Goal: Task Accomplishment & Management: Manage account settings

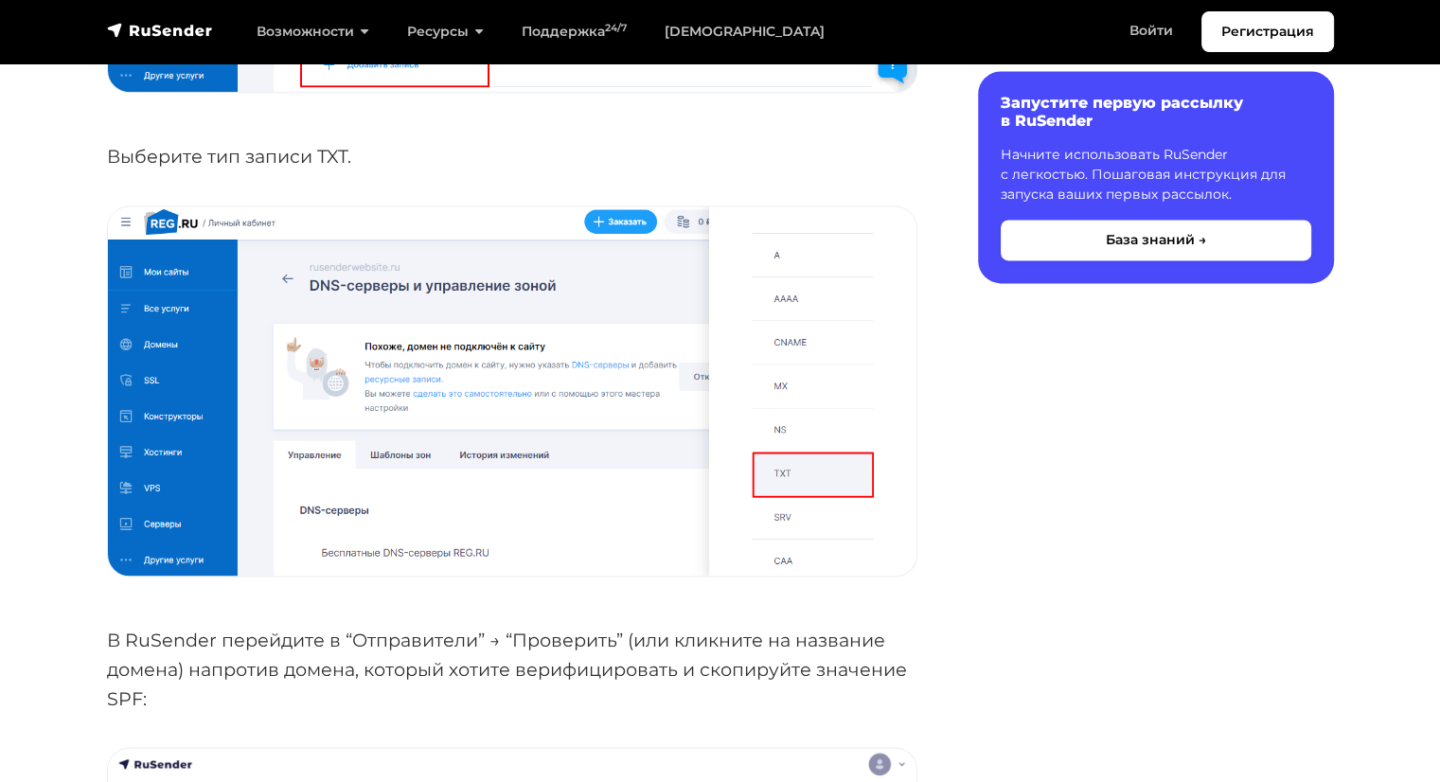
scroll to position [2595, 0]
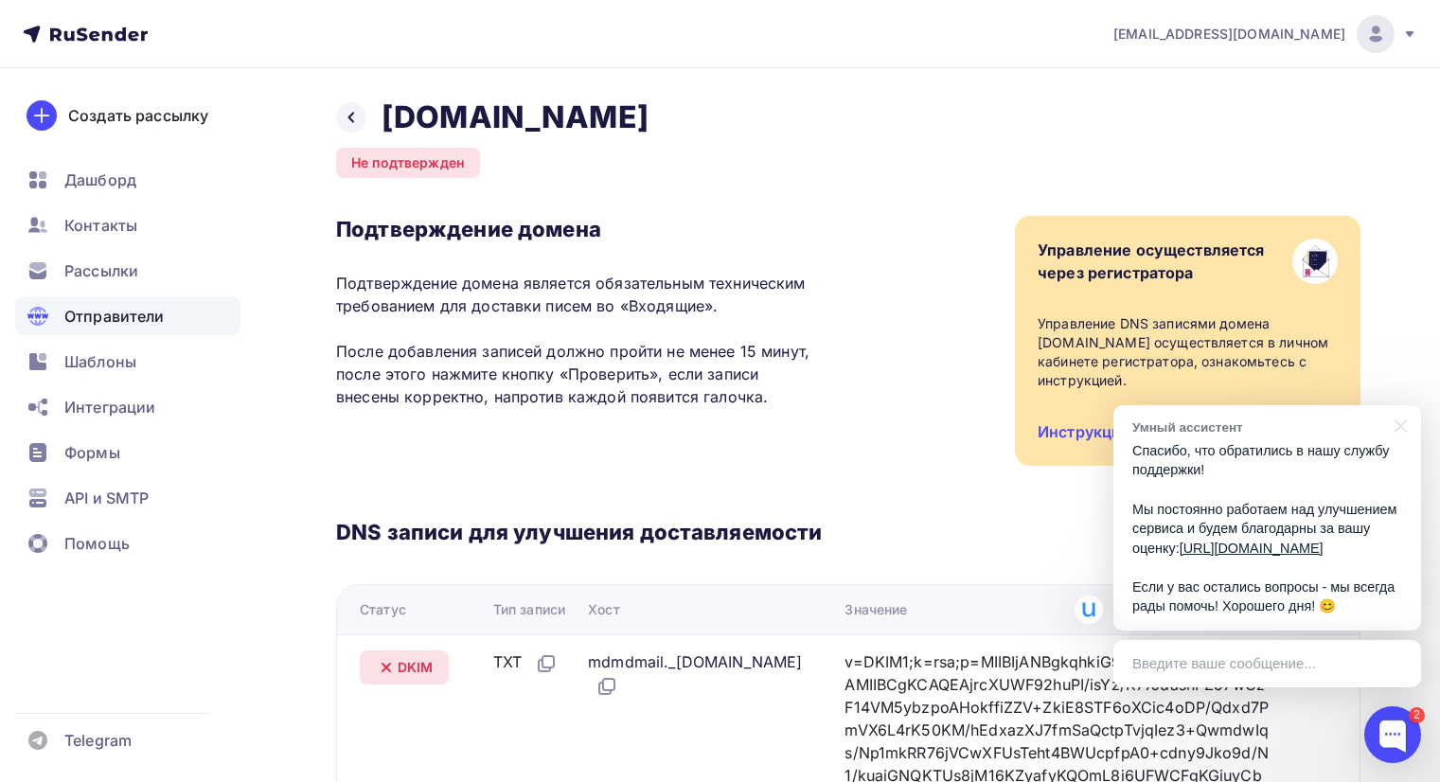
scroll to position [612, 0]
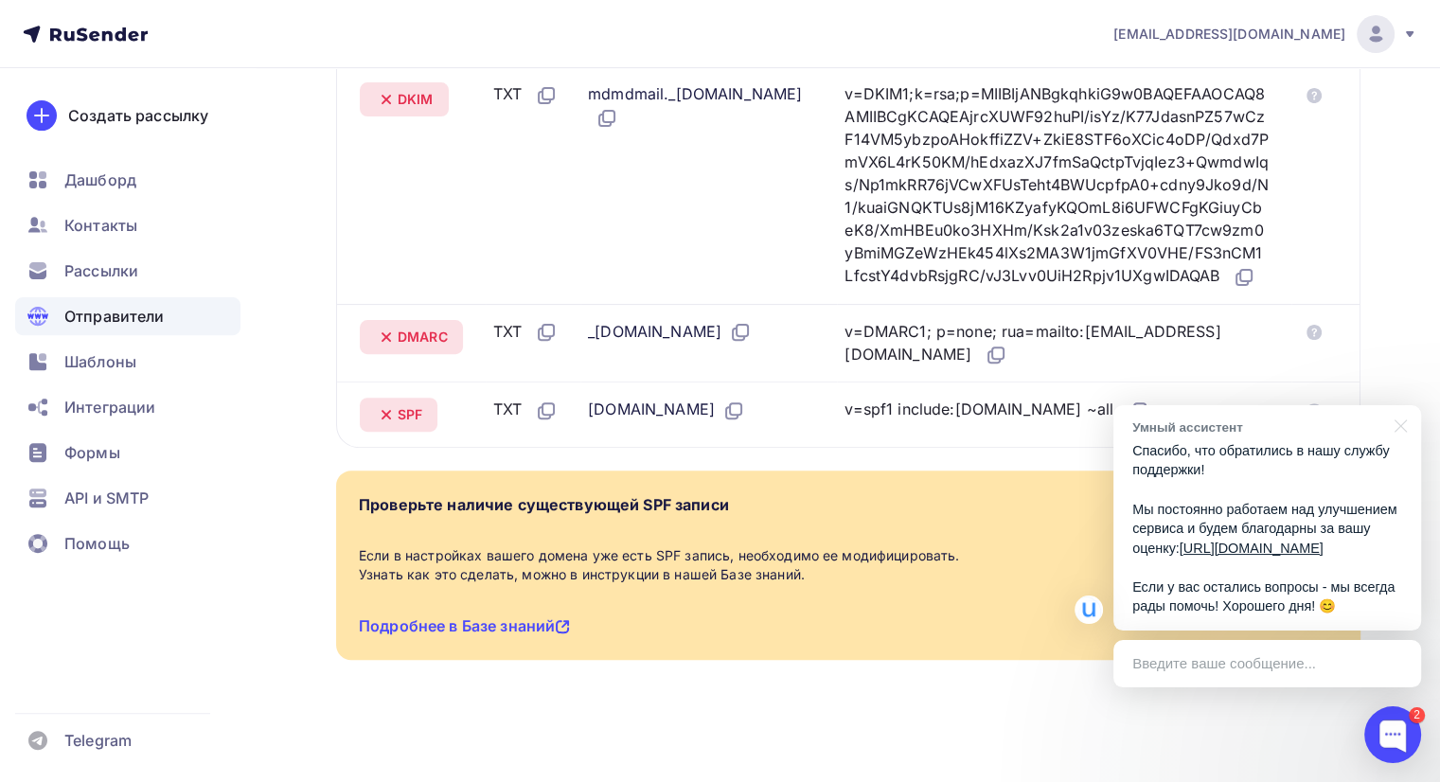
click at [958, 733] on div "Назад domen4testbit.ru Не подтвержден Подтверждение домена Подтверждение домена…" at bounding box center [720, 140] width 1440 height 1281
click at [1046, 687] on div "Назад domen4testbit.ru Не подтвержден Подтверждение домена Подтверждение домена…" at bounding box center [848, 118] width 1024 height 1175
drag, startPoint x: 891, startPoint y: 408, endPoint x: 1087, endPoint y: 408, distance: 195.9
click at [1087, 408] on td "v=spf1 include:rsndr.ru ~all" at bounding box center [1064, 413] width 454 height 65
click at [1393, 405] on div at bounding box center [1396, 424] width 47 height 39
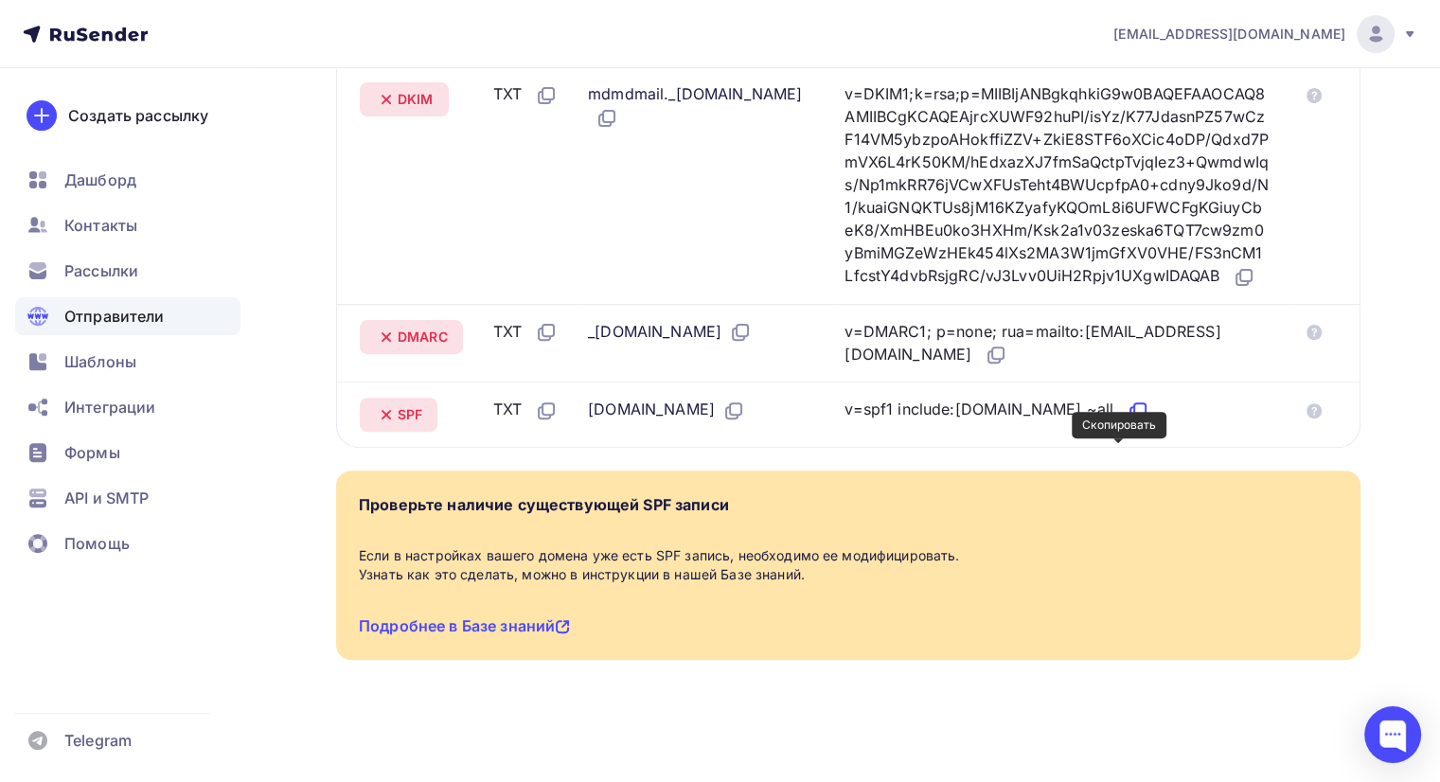
click at [1126, 402] on icon at bounding box center [1137, 410] width 23 height 23
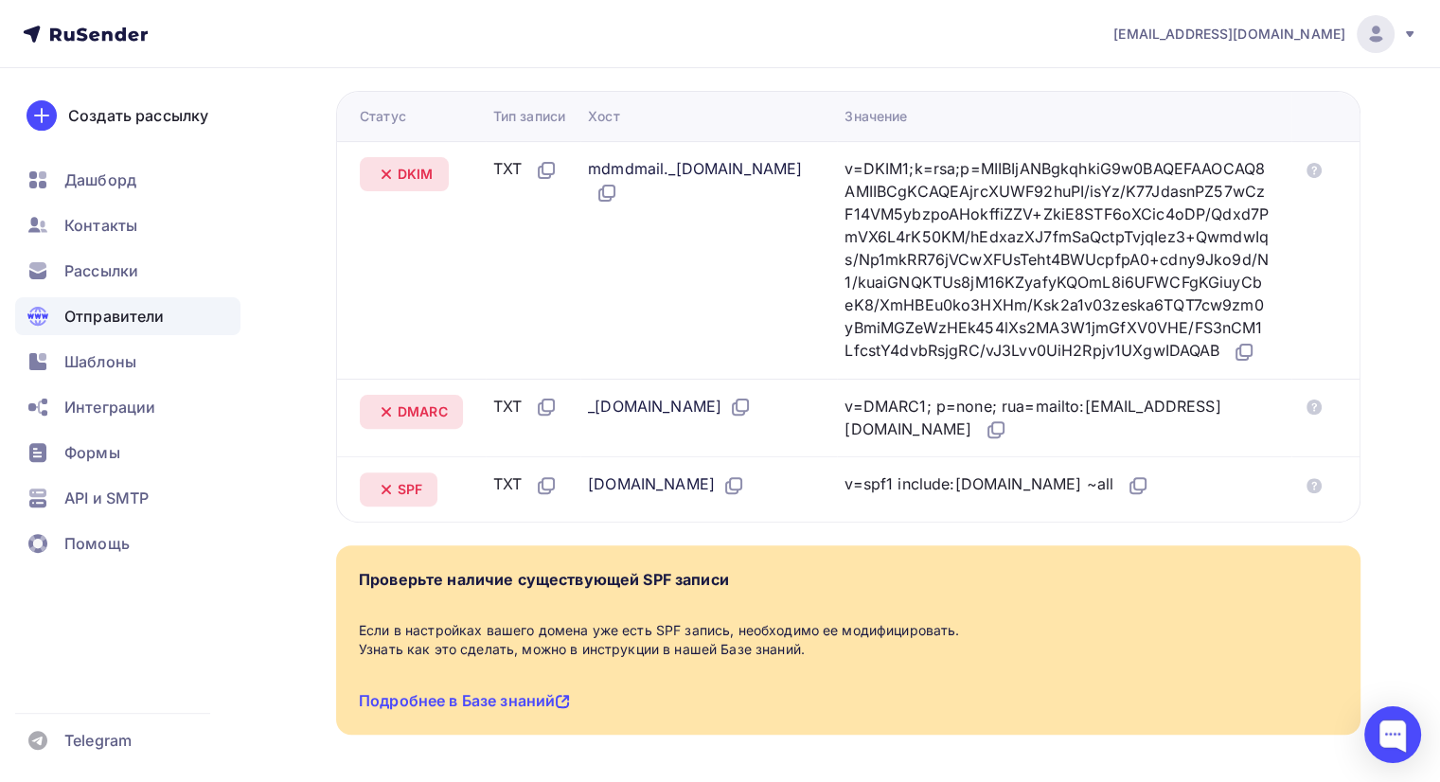
scroll to position [489, 0]
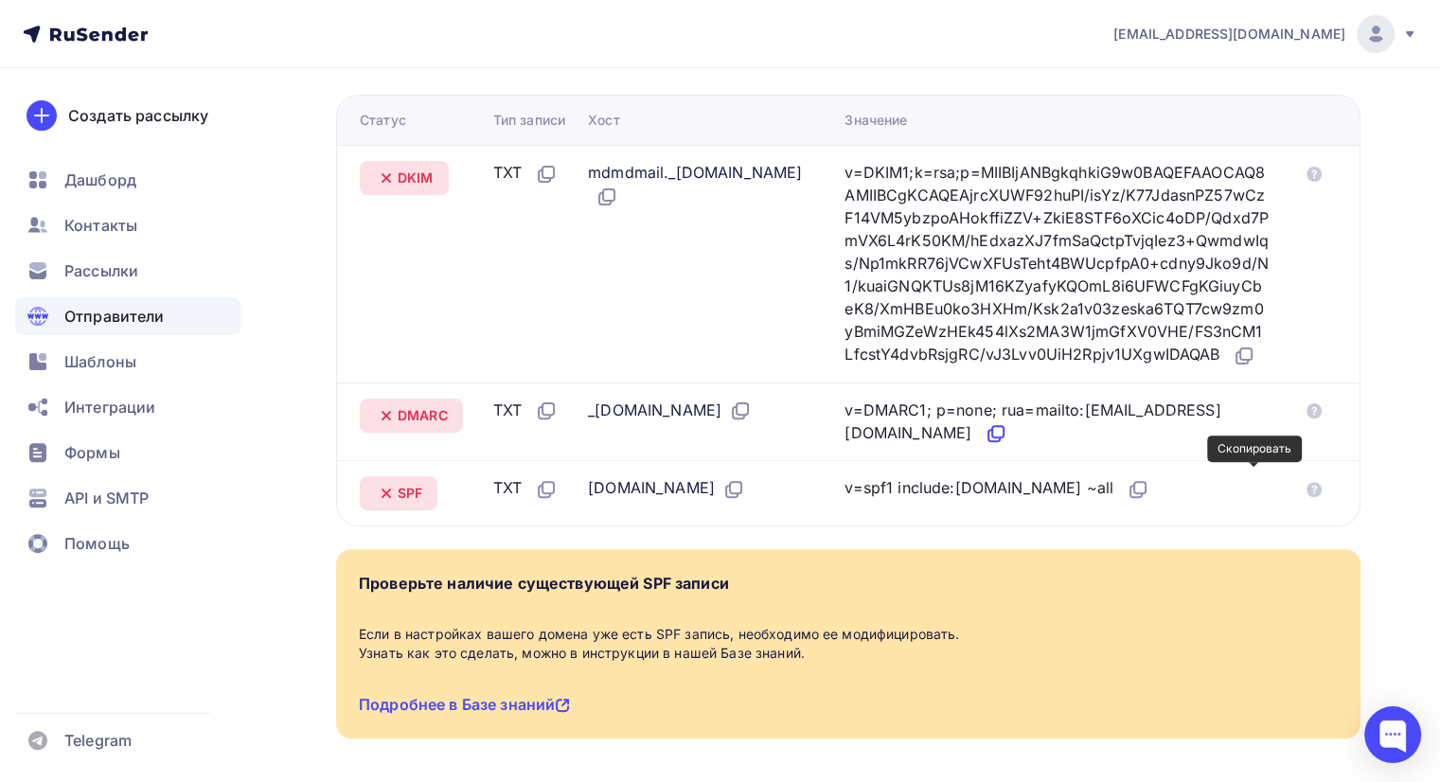
click at [1007, 445] on icon at bounding box center [995, 433] width 23 height 23
click at [1232, 367] on icon at bounding box center [1243, 356] width 23 height 23
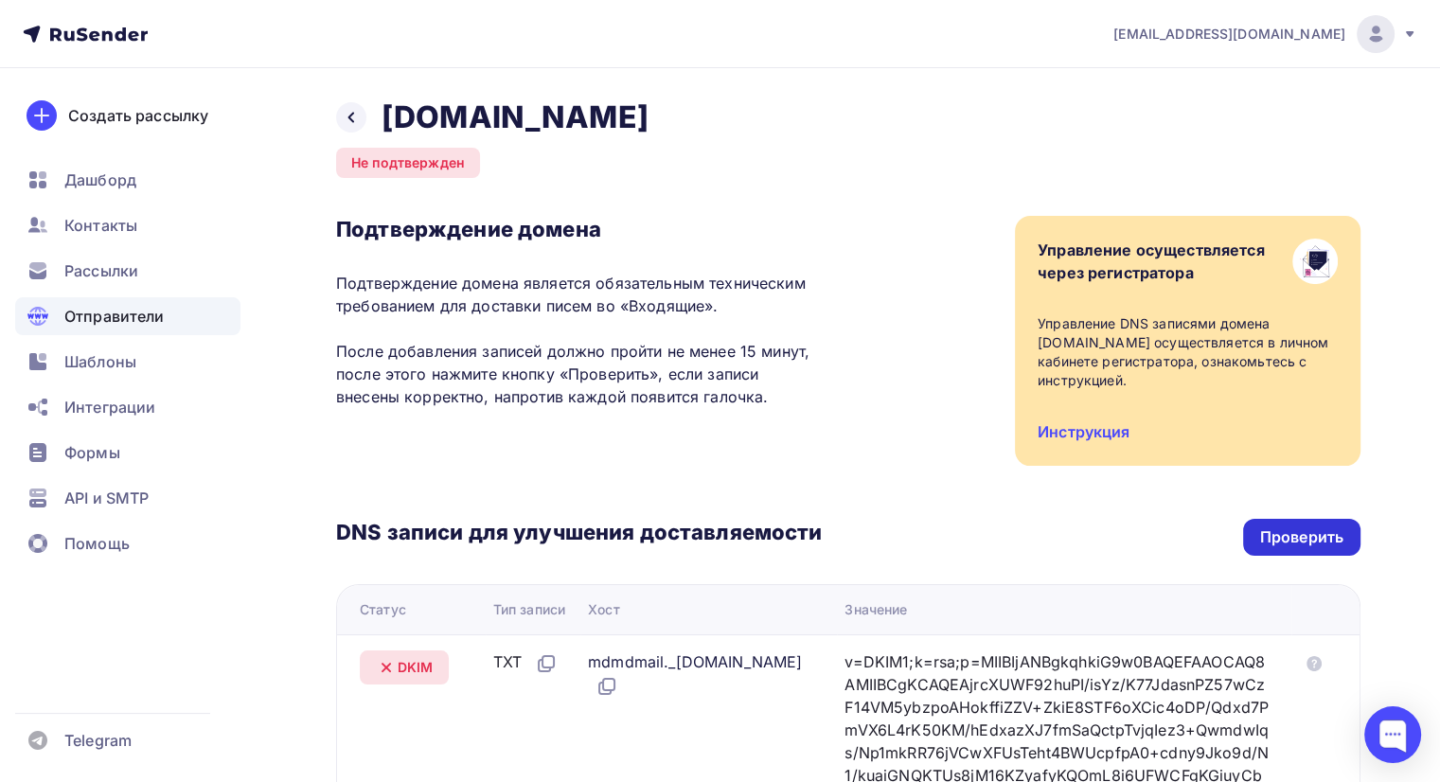
click at [1263, 532] on div "Проверить" at bounding box center [1301, 537] width 83 height 22
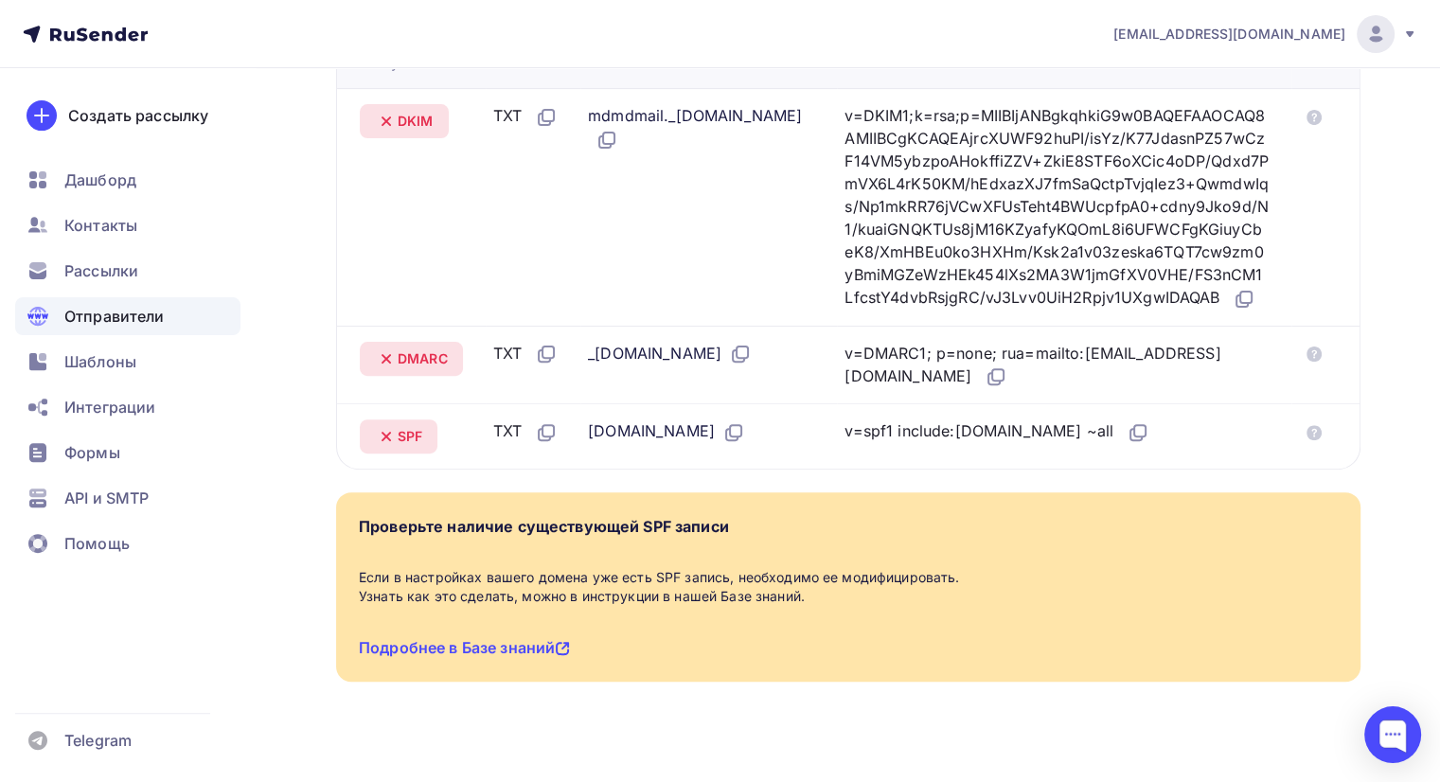
scroll to position [547, 0]
click at [554, 656] on link "Подробнее в Базе знаний" at bounding box center [464, 646] width 211 height 19
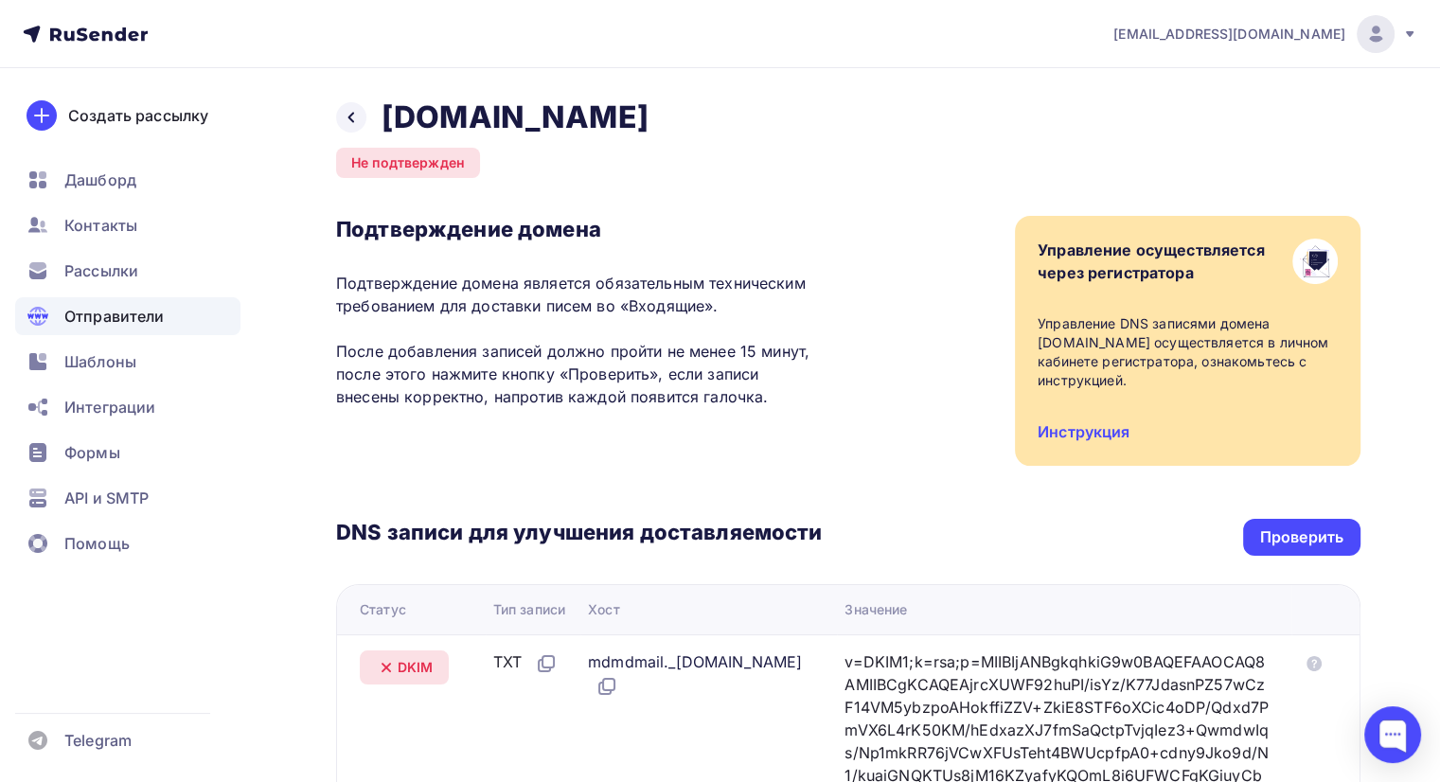
click at [1210, 39] on span "annnabeteva@yandex.ru" at bounding box center [1229, 34] width 232 height 19
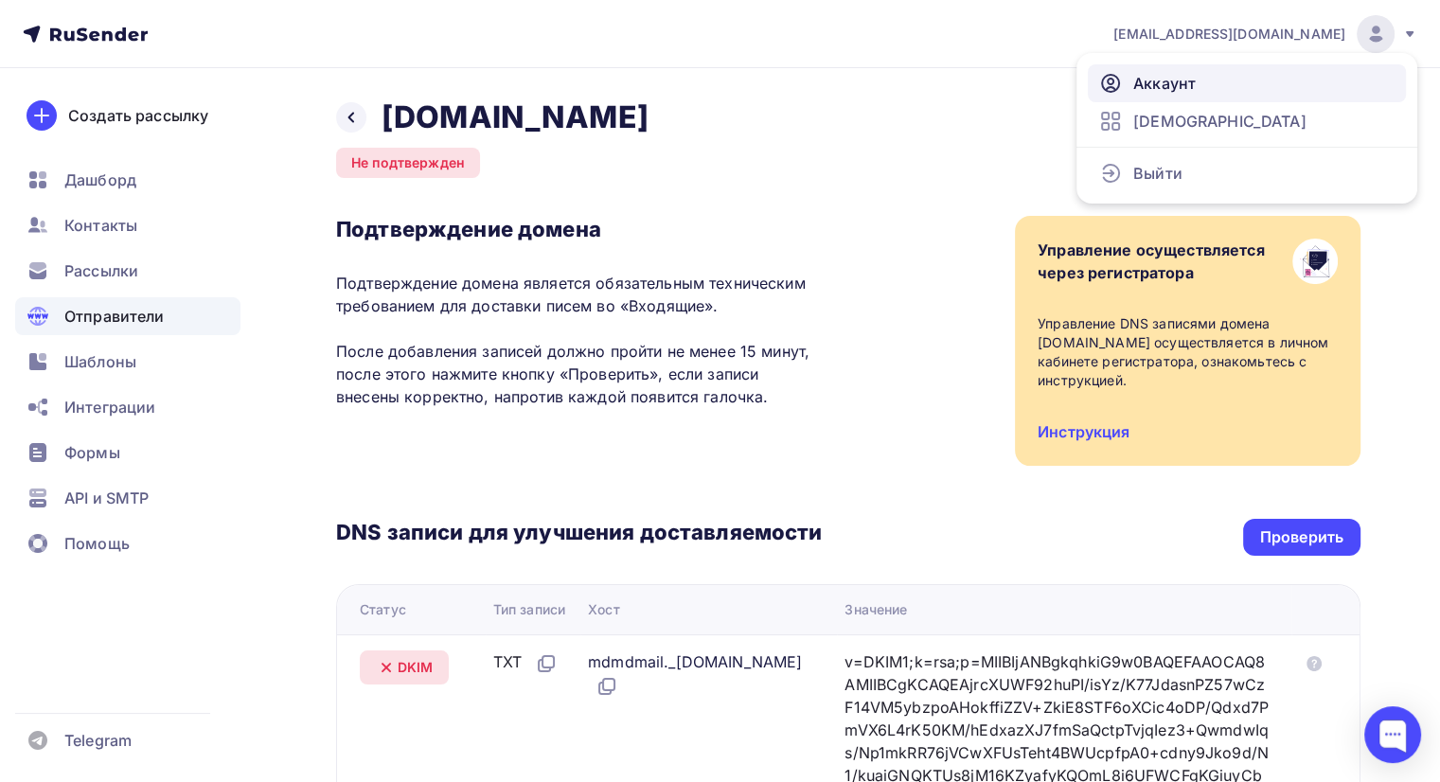
click at [1204, 84] on link "Аккаунт" at bounding box center [1246, 83] width 318 height 38
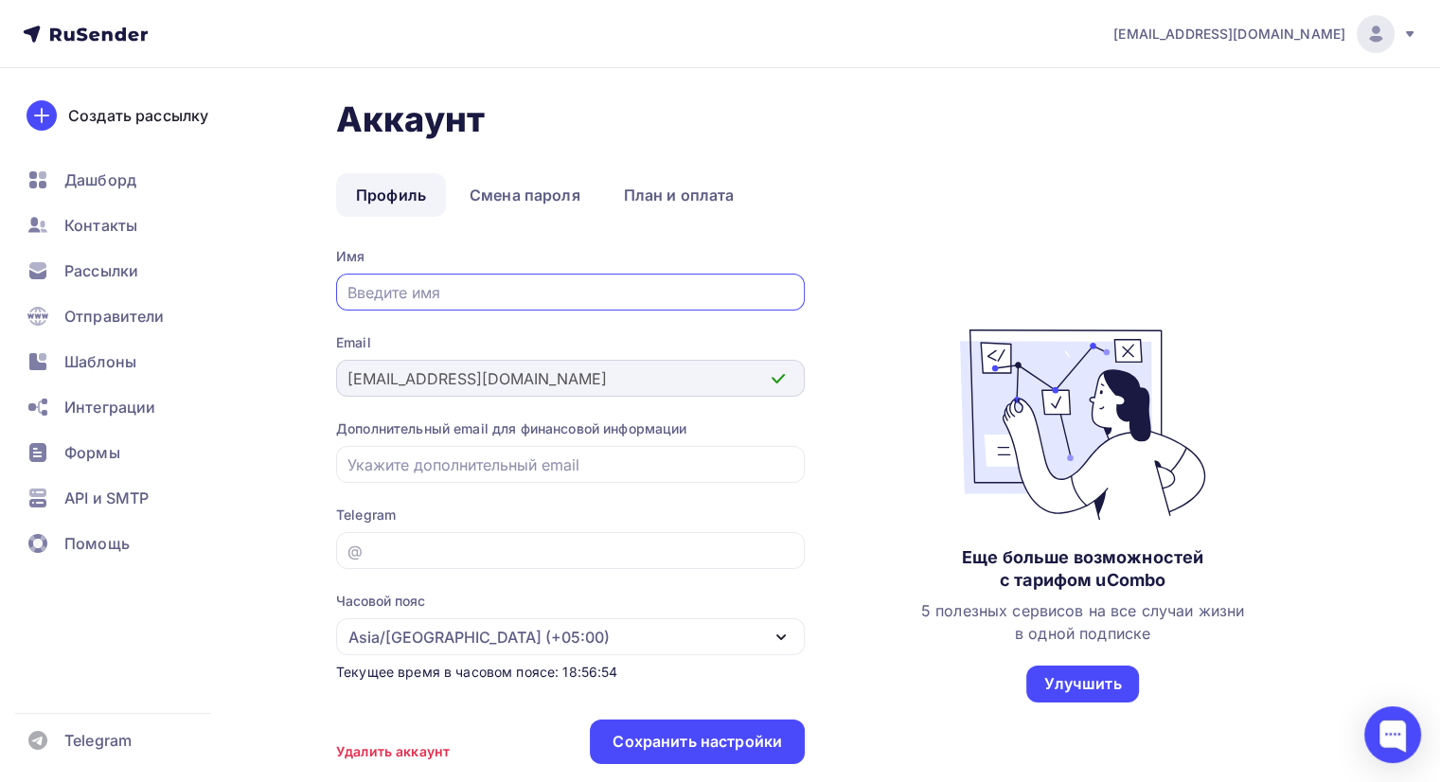
scroll to position [76, 0]
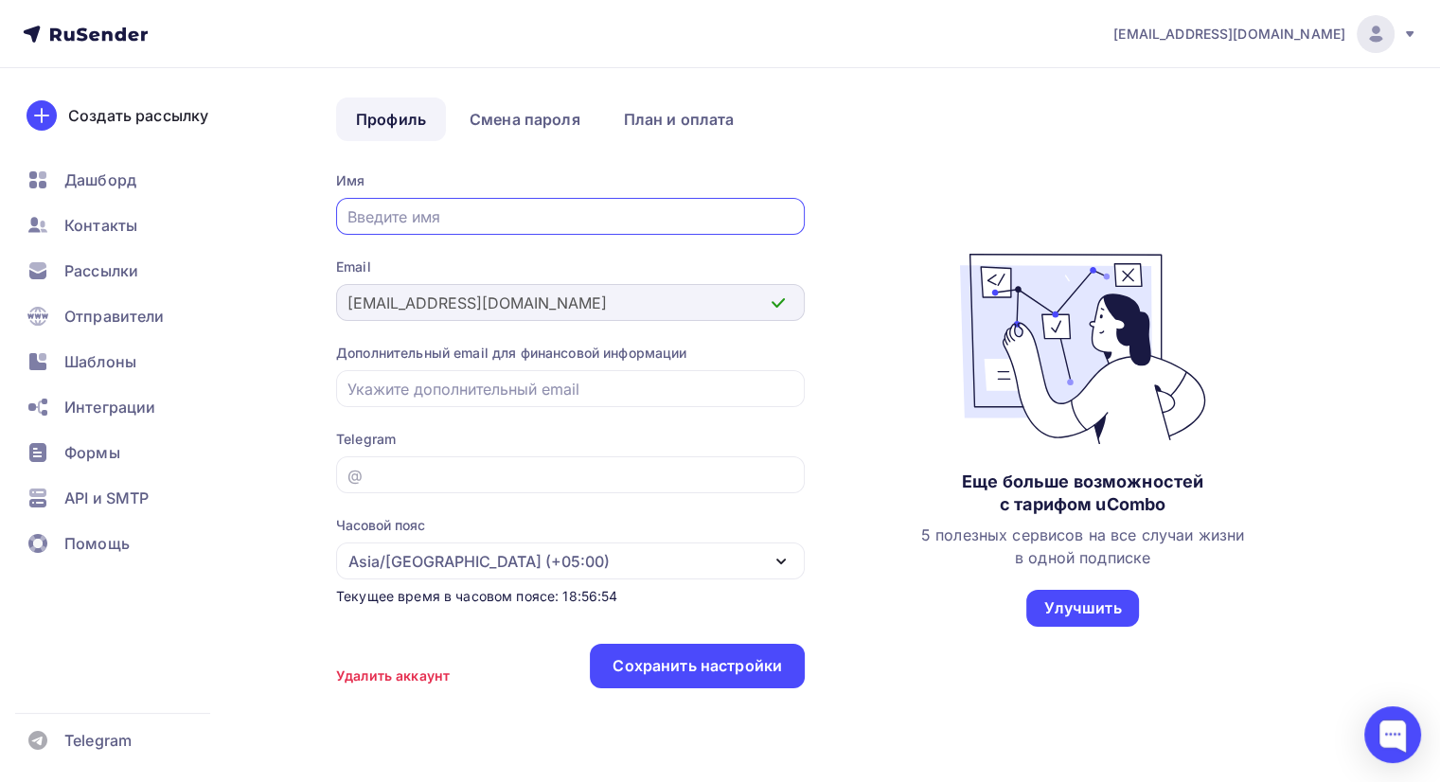
click at [546, 316] on div "annnabeteva@yandex.ru" at bounding box center [570, 302] width 468 height 37
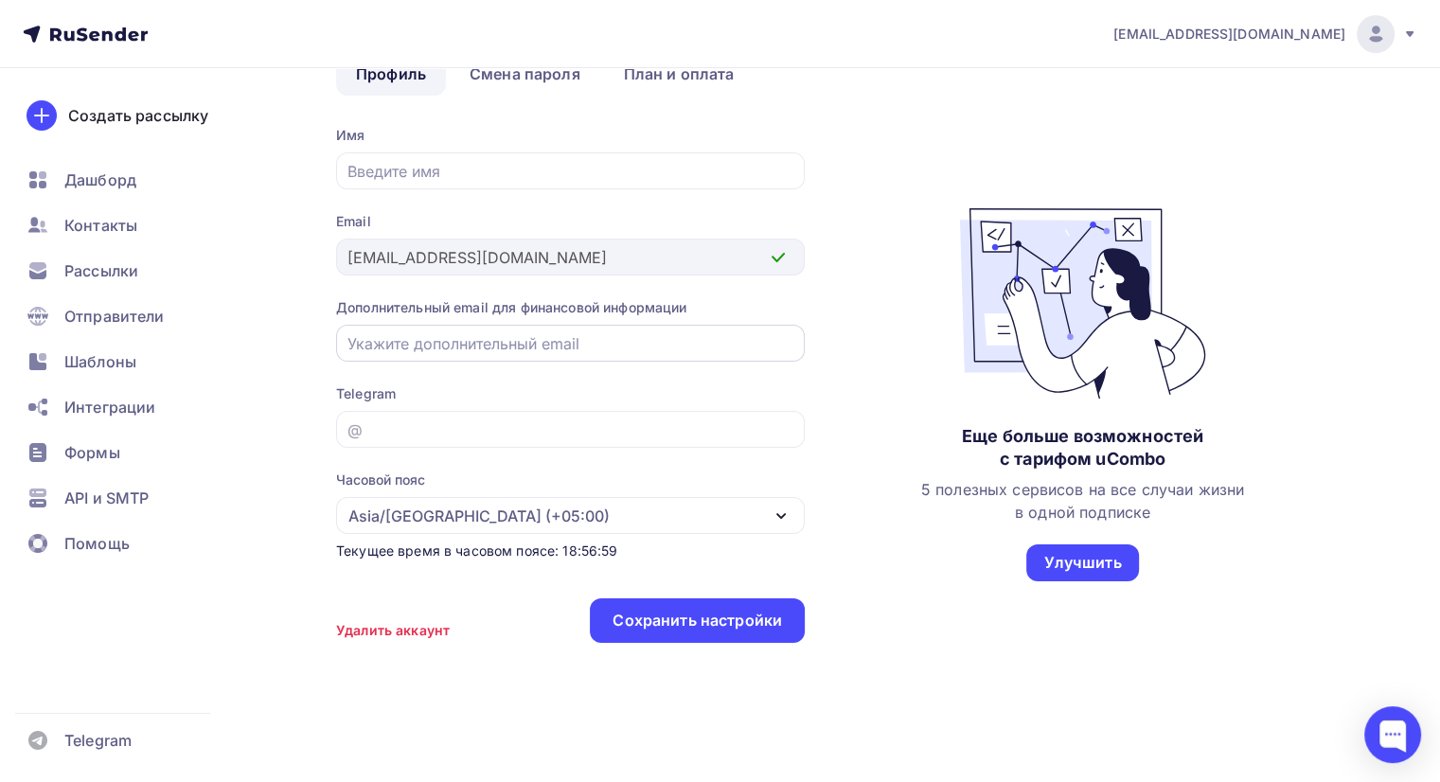
scroll to position [0, 0]
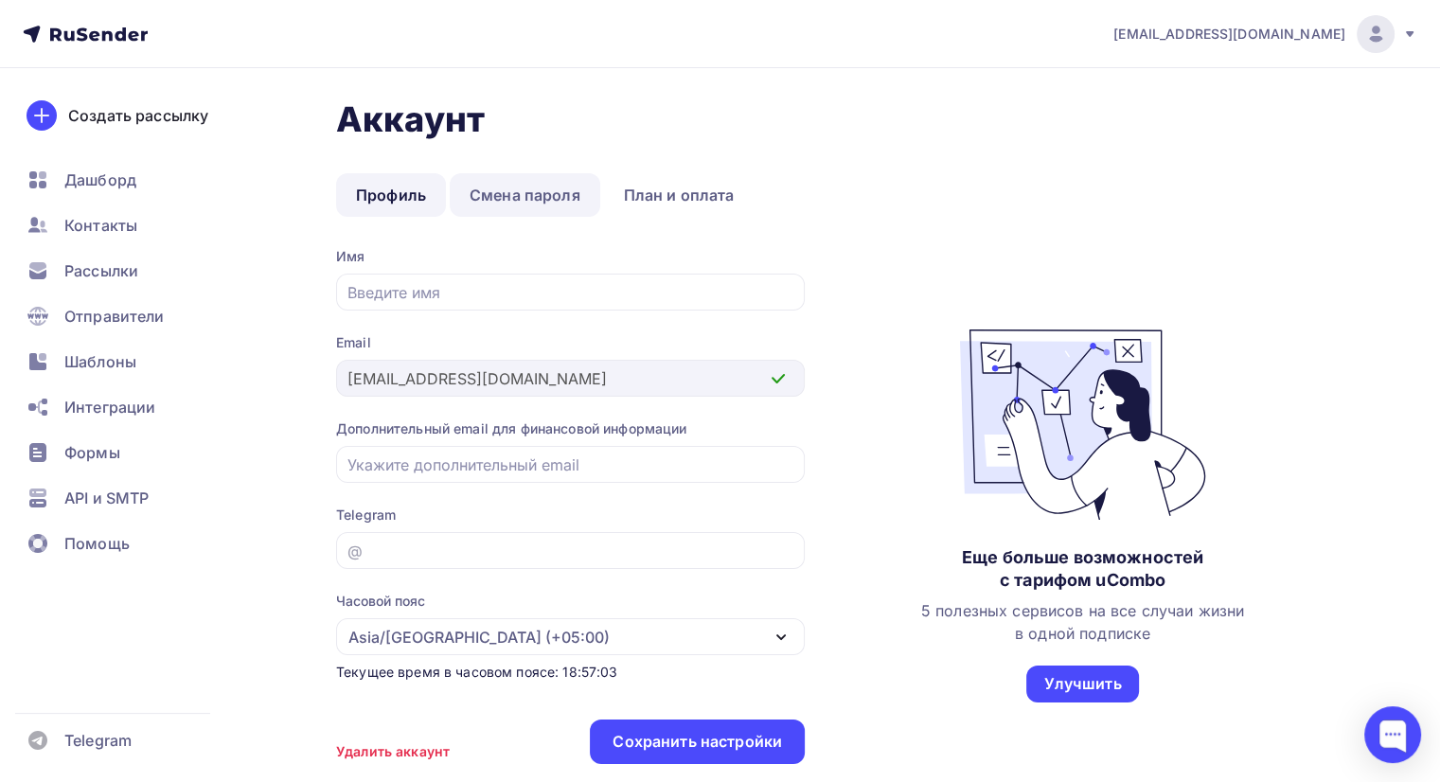
click at [520, 190] on link "Смена пароля" at bounding box center [525, 195] width 150 height 44
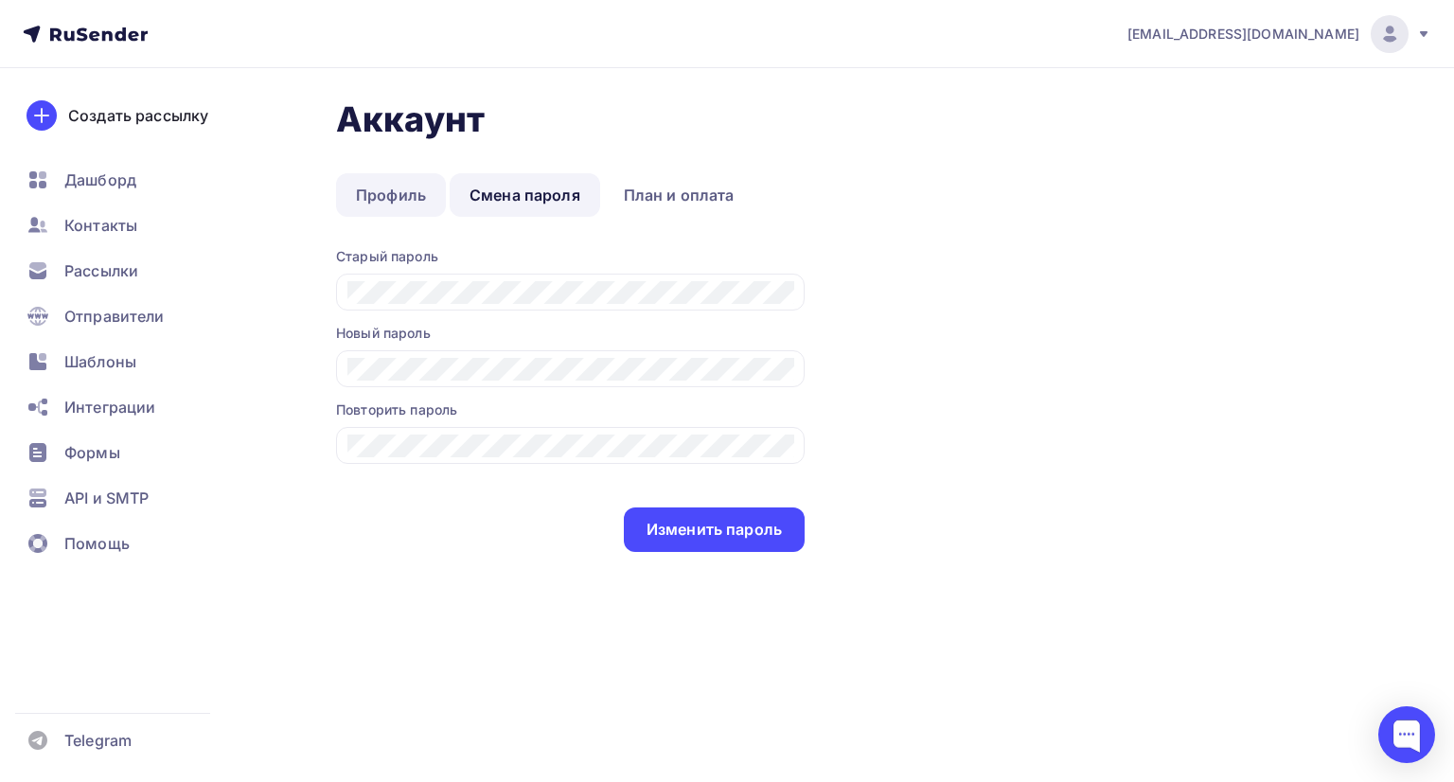
click at [384, 212] on link "Профиль" at bounding box center [391, 195] width 110 height 44
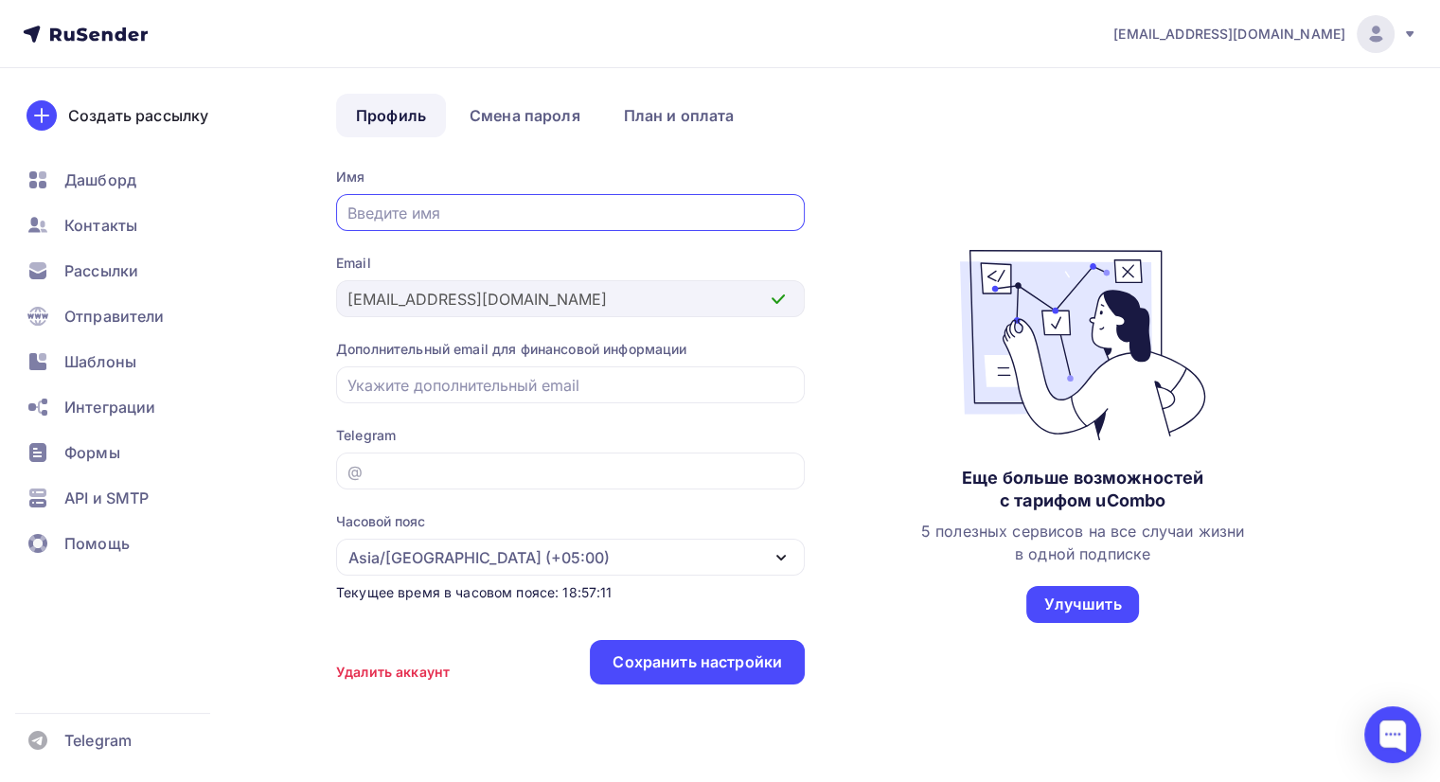
scroll to position [80, 0]
click at [347, 320] on div "Имя Email annnabeteva@yandex.ru Дополнительный email для финансовой информации …" at bounding box center [570, 436] width 468 height 537
click at [753, 165] on div "Аккаунт Профиль Смена пароля План и оплата Профиль Смена пароля План и оплата И…" at bounding box center [848, 361] width 1024 height 685
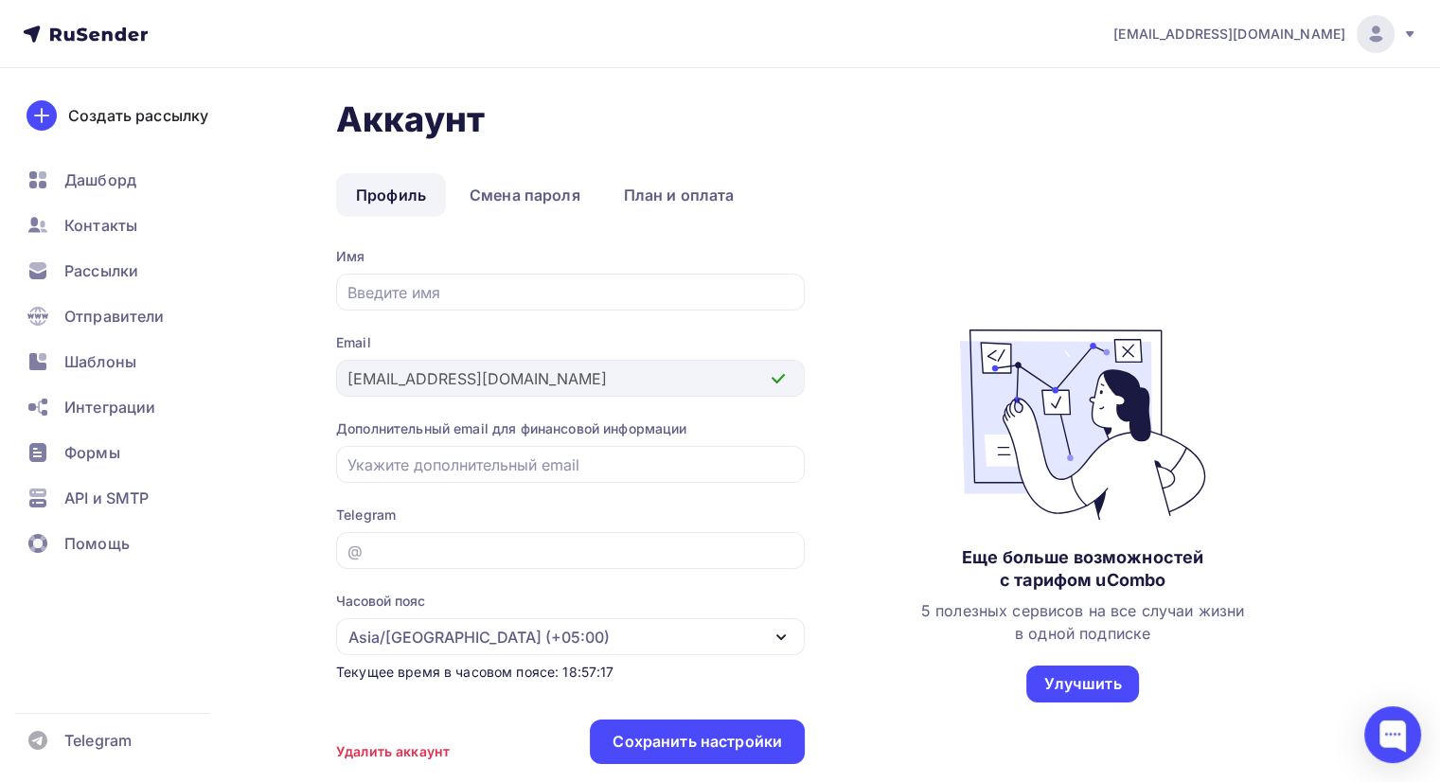
click at [1400, 30] on div "annnabeteva@yandex.ru" at bounding box center [1265, 34] width 304 height 38
click at [887, 244] on div "Аккаунт Профиль Смена пароля План и оплата Профиль Смена пароля План и оплата И…" at bounding box center [848, 440] width 1024 height 685
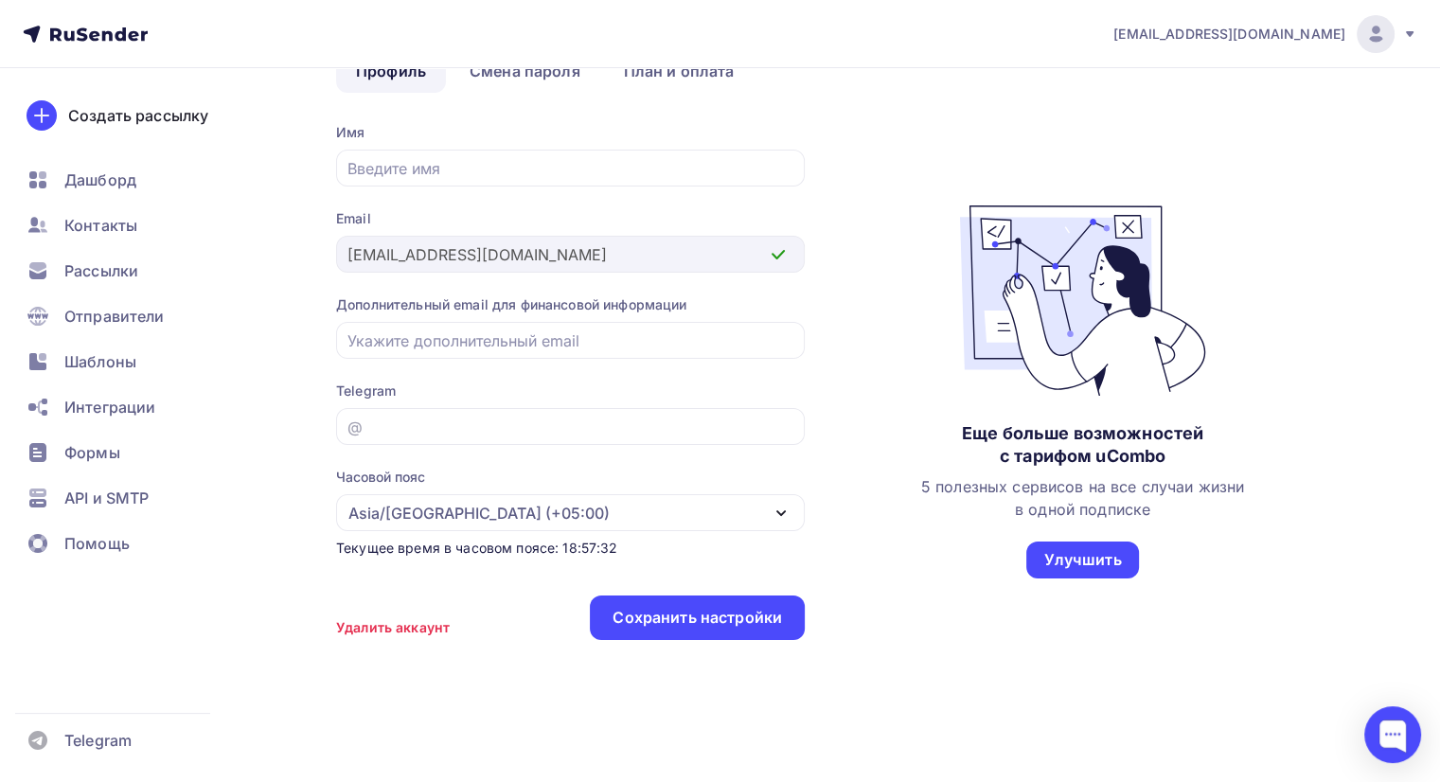
scroll to position [129, 0]
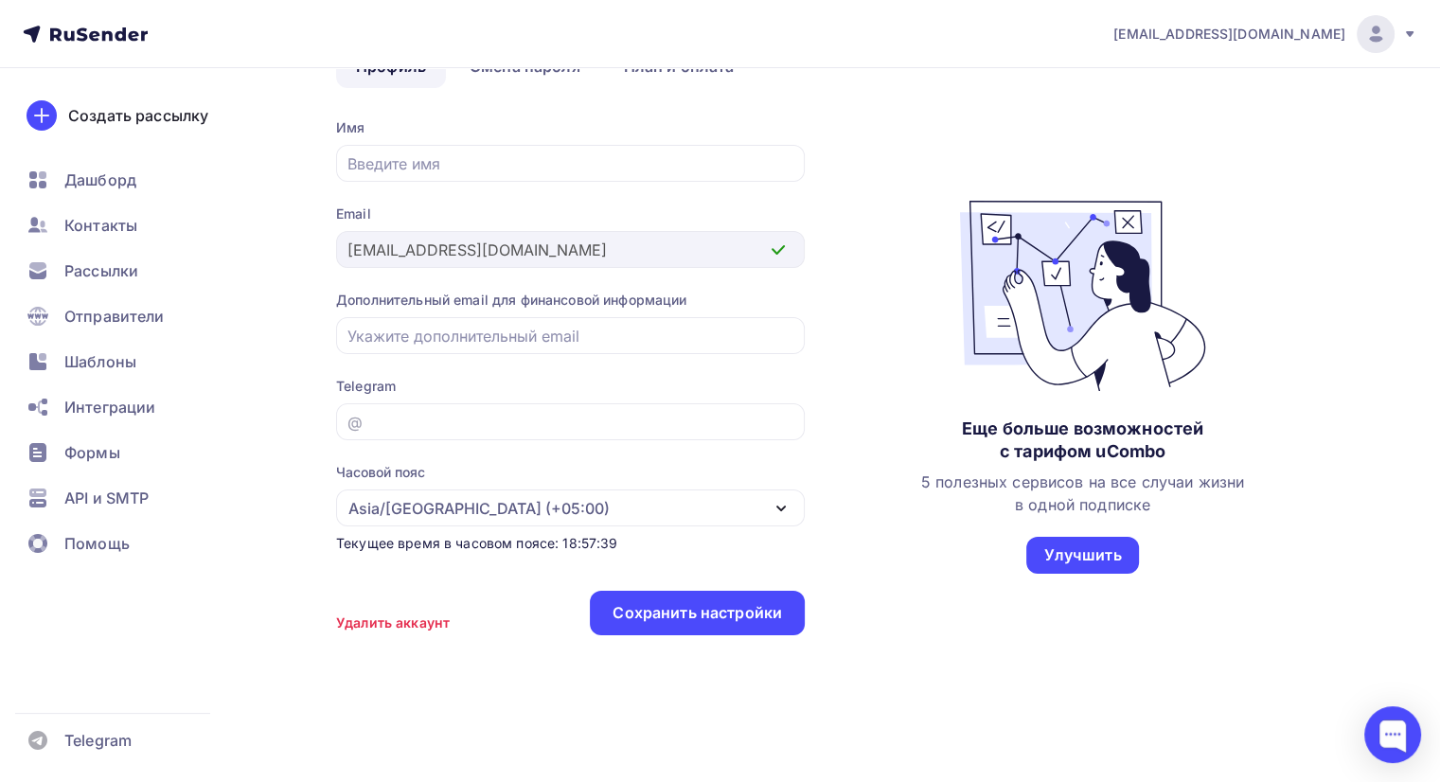
click at [74, 27] on icon at bounding box center [85, 34] width 125 height 23
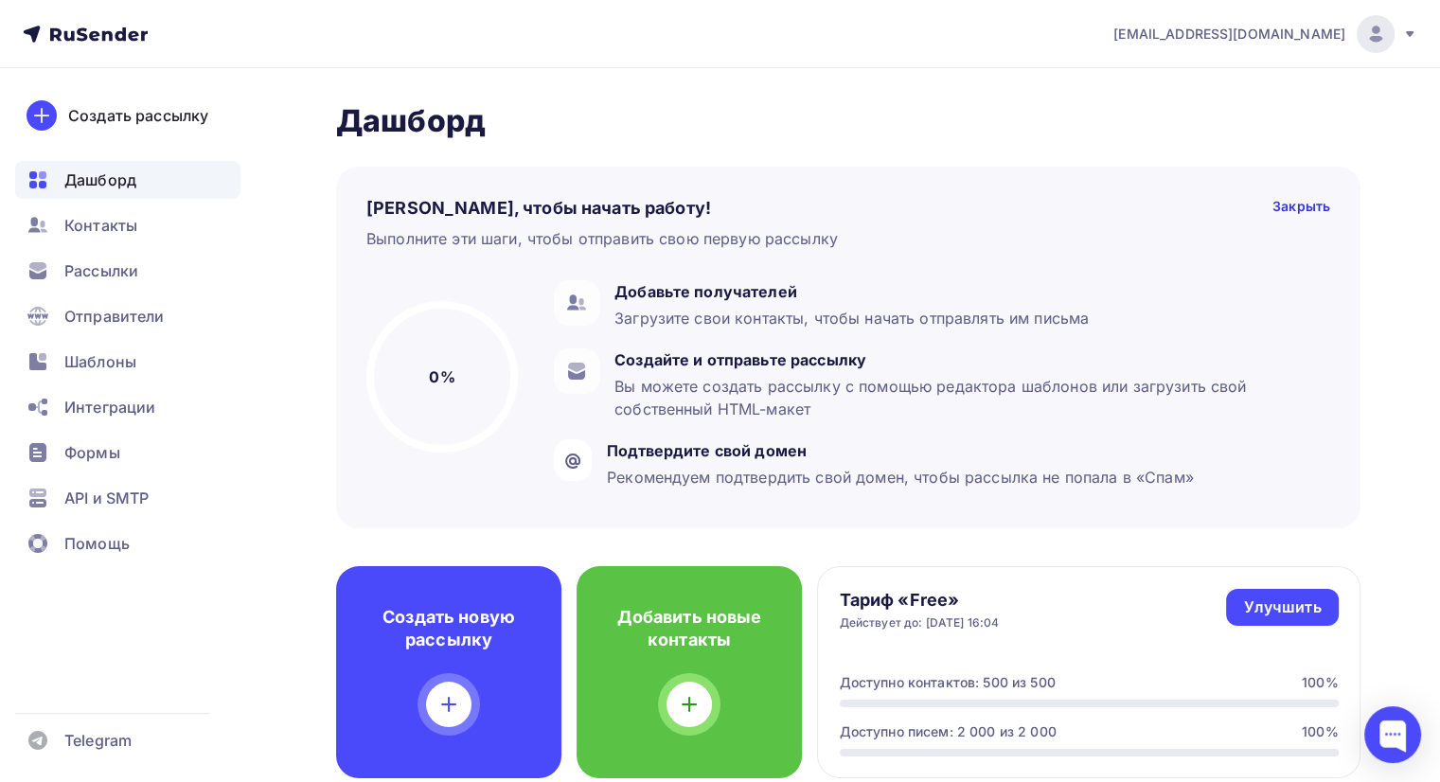
click at [1408, 36] on icon at bounding box center [1409, 34] width 15 height 15
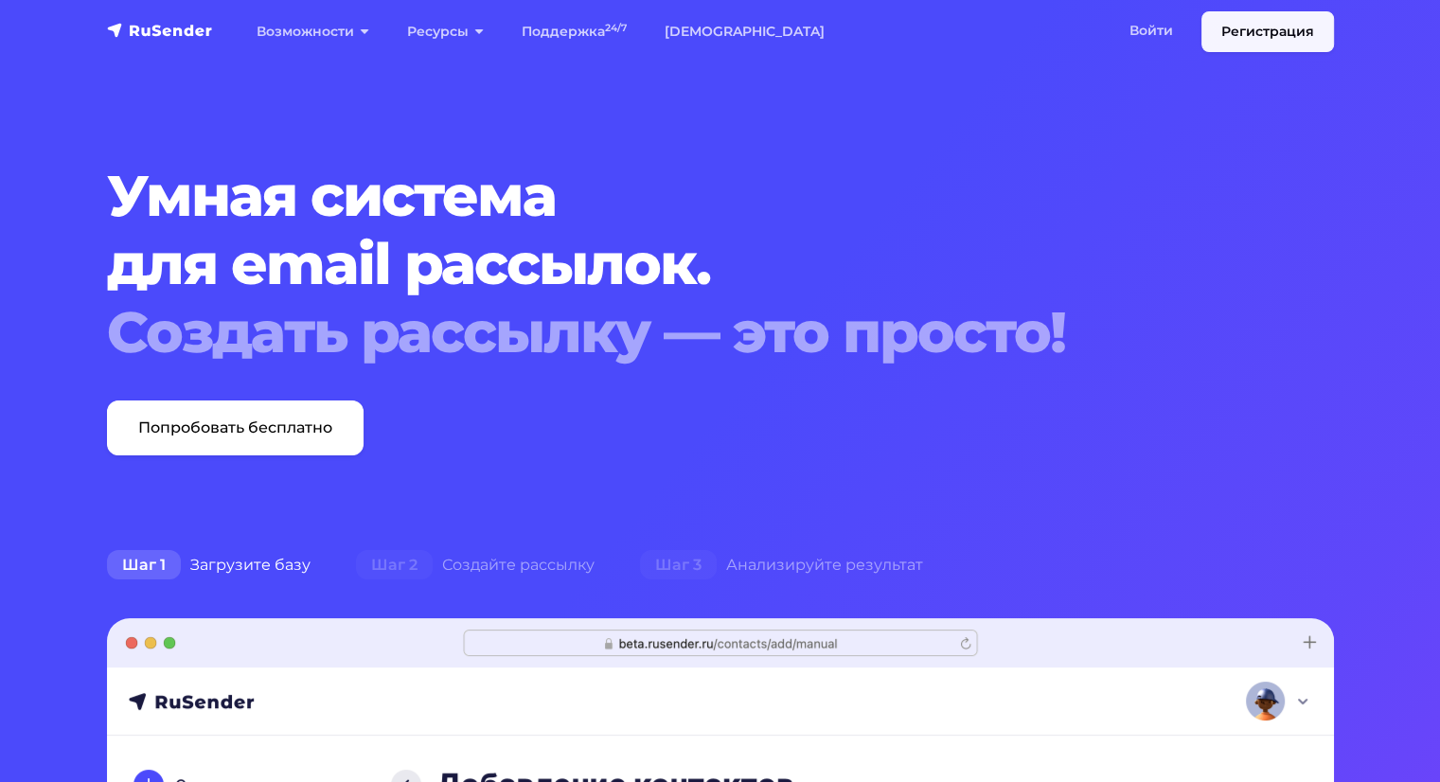
click at [1244, 30] on link "Регистрация" at bounding box center [1267, 31] width 133 height 41
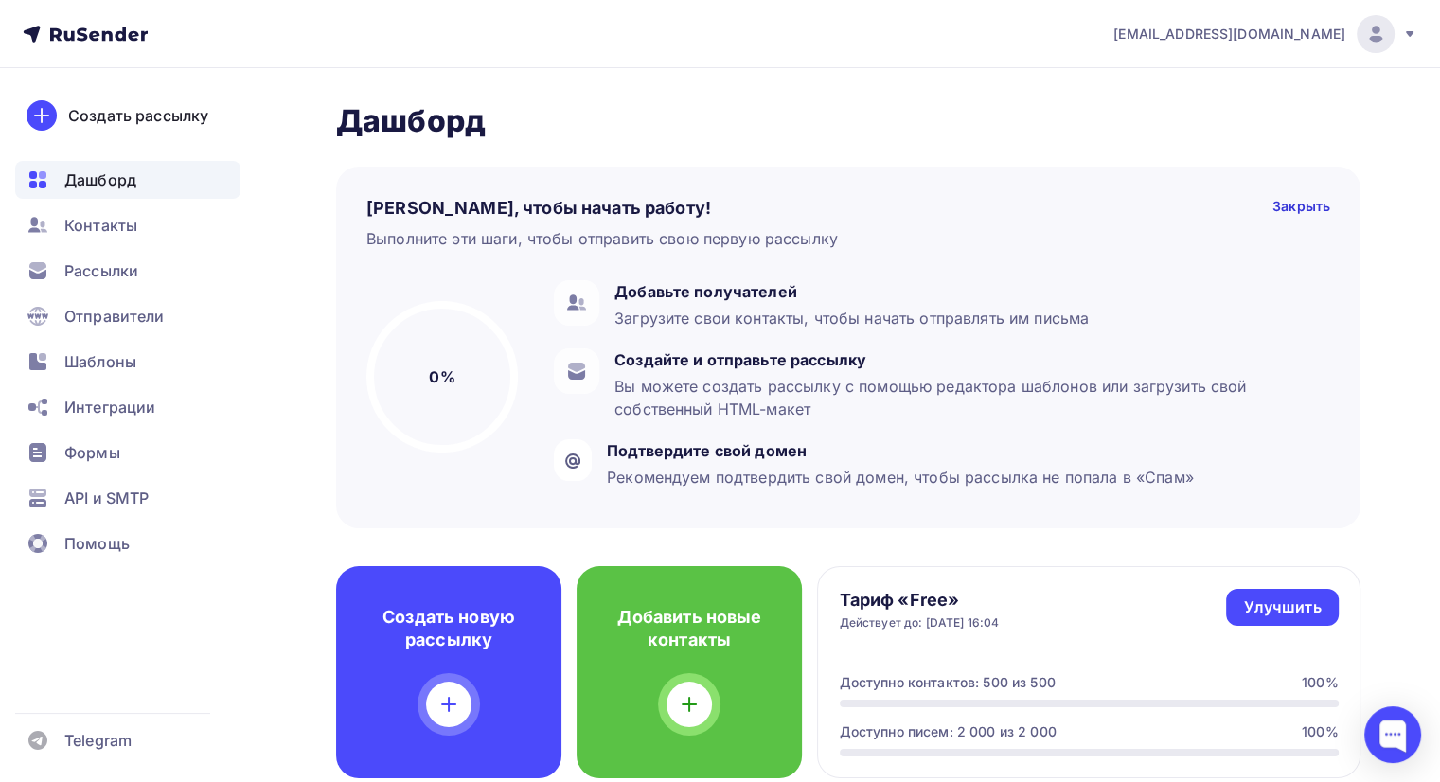
click at [1404, 28] on icon at bounding box center [1409, 34] width 15 height 15
click at [1147, 171] on span "Выйти" at bounding box center [1157, 173] width 49 height 23
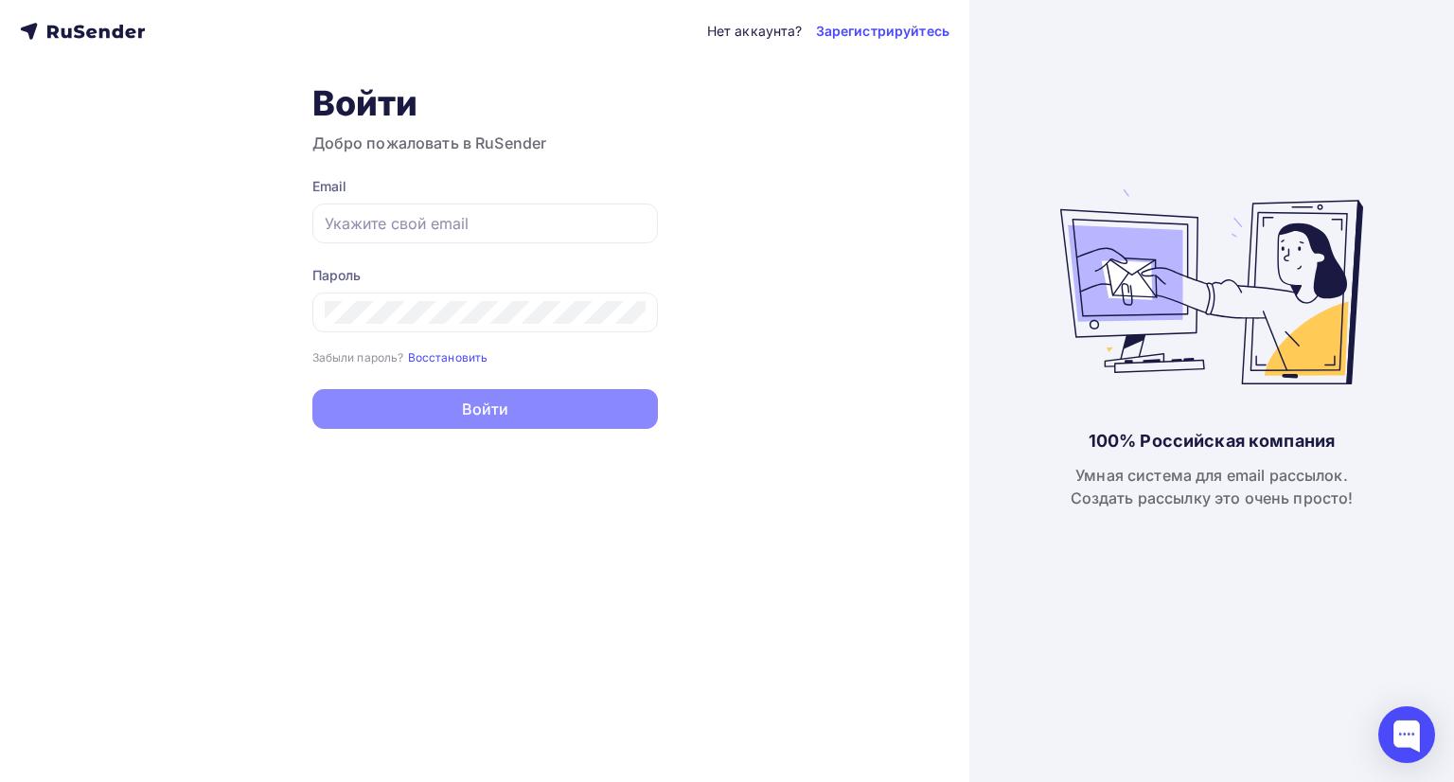
type input "[PERSON_NAME][EMAIL_ADDRESS][DOMAIN_NAME]"
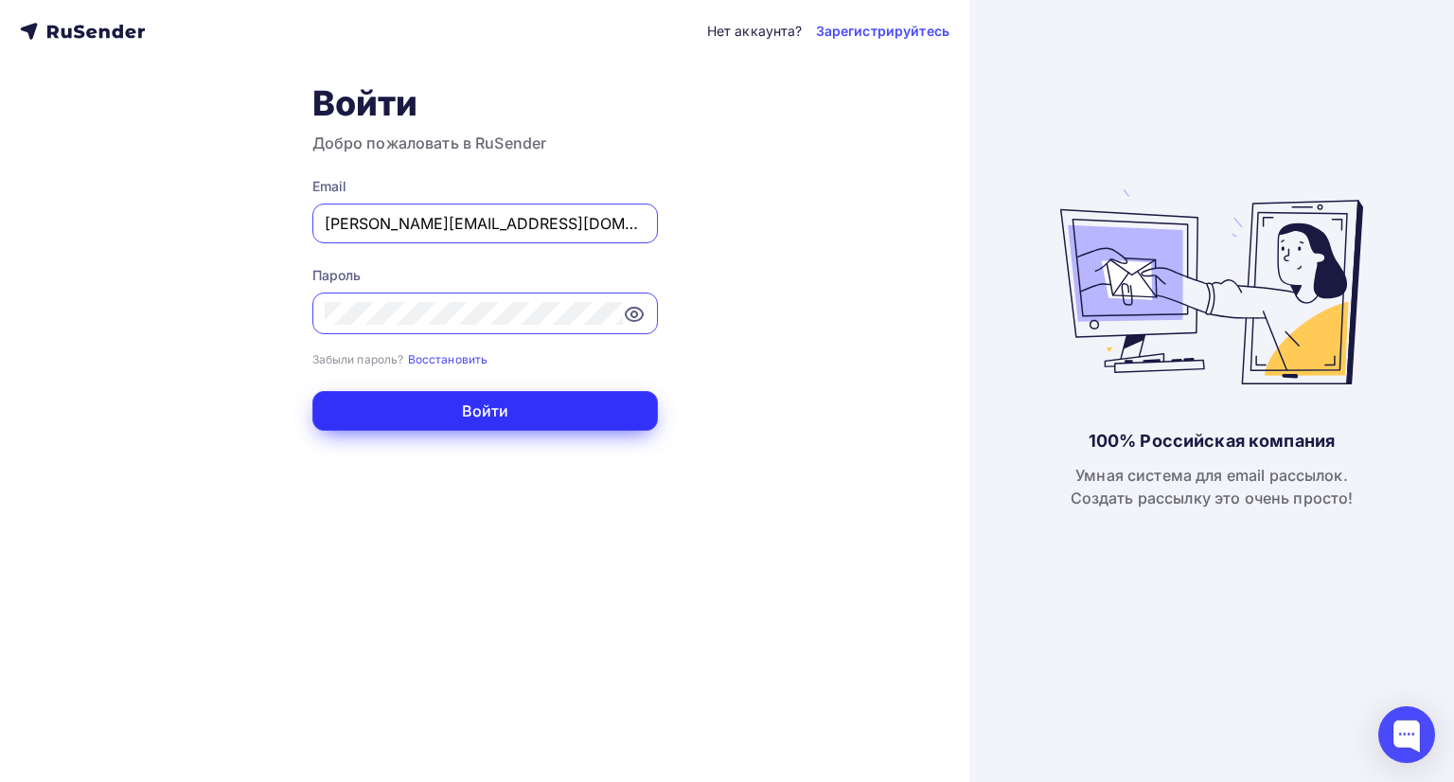
click at [491, 400] on button "Войти" at bounding box center [484, 411] width 345 height 40
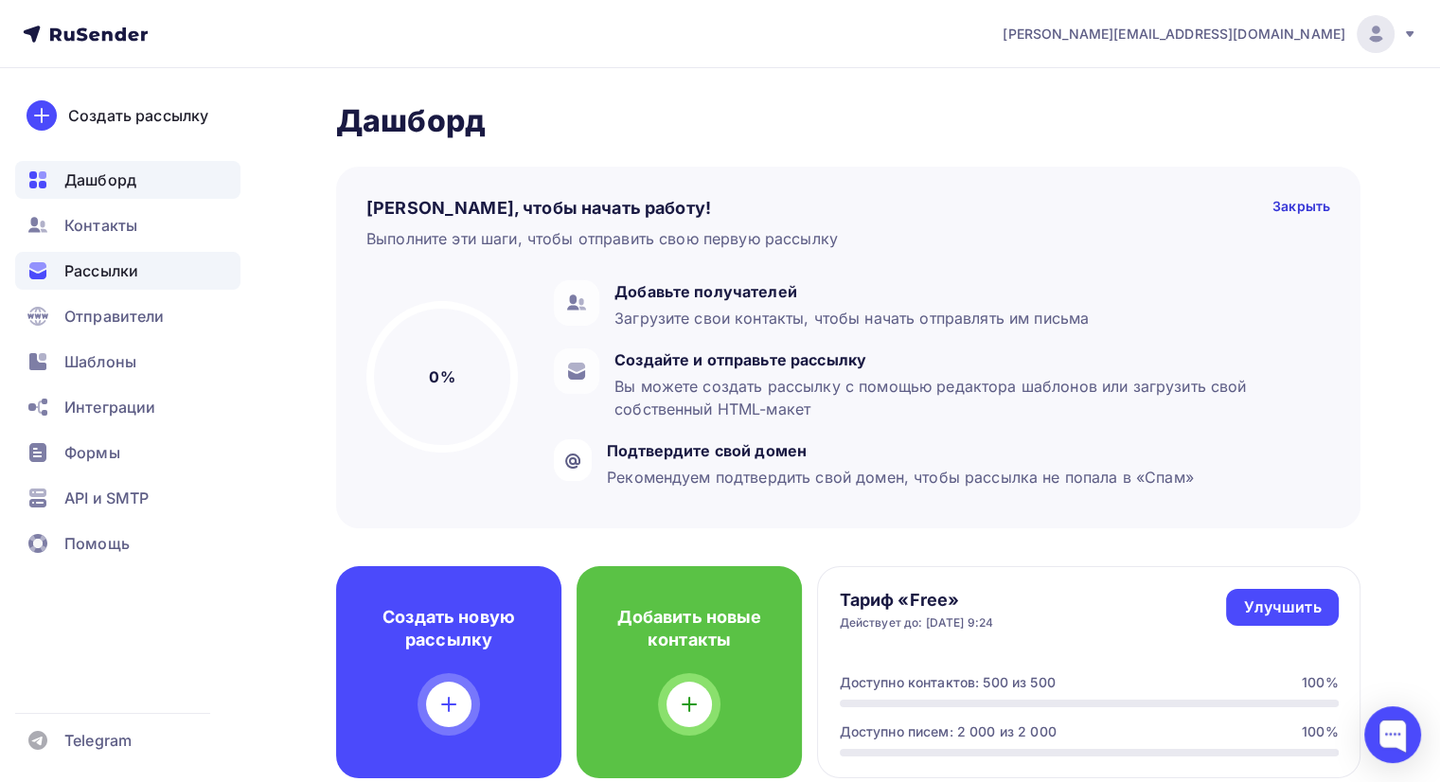
click at [80, 267] on span "Рассылки" at bounding box center [101, 270] width 74 height 23
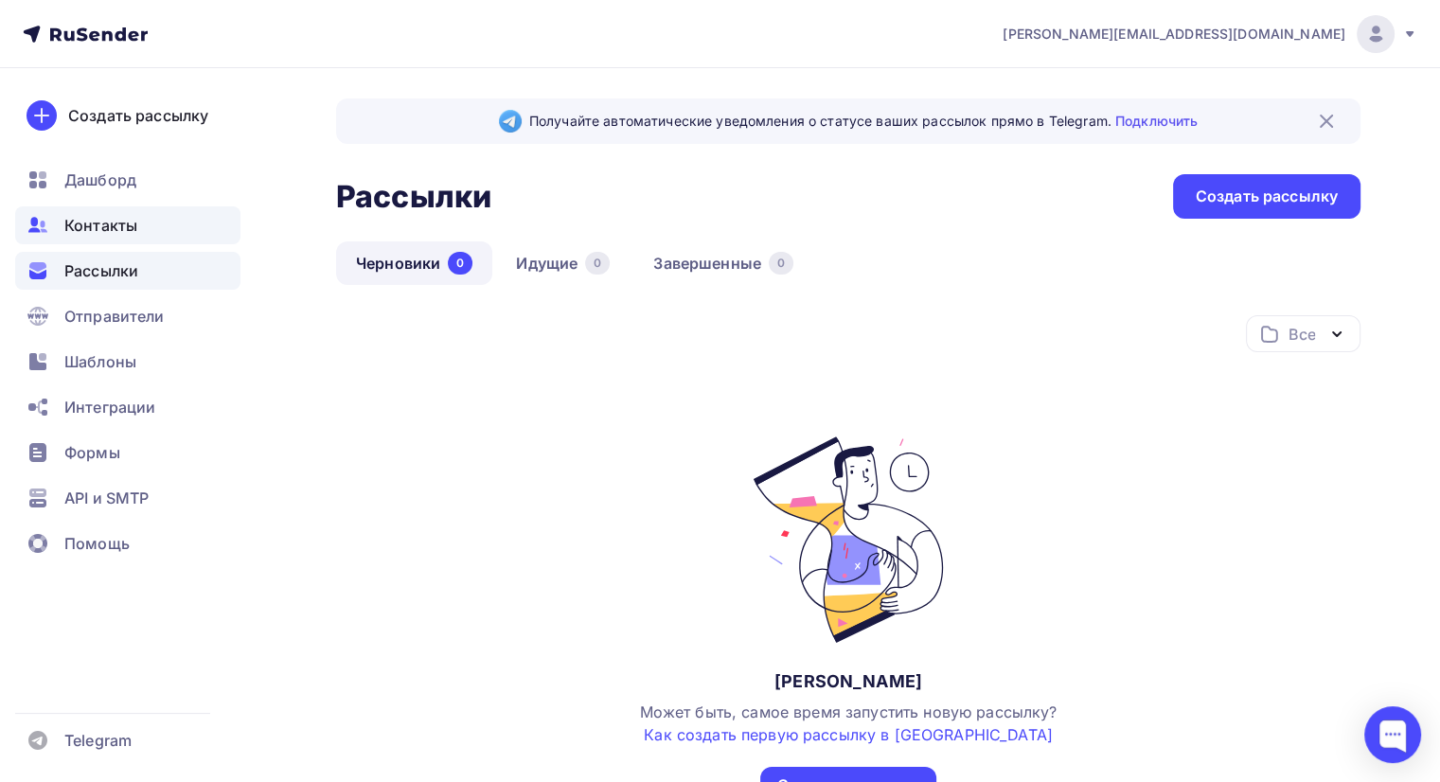
click at [129, 213] on div "Контакты" at bounding box center [127, 225] width 225 height 38
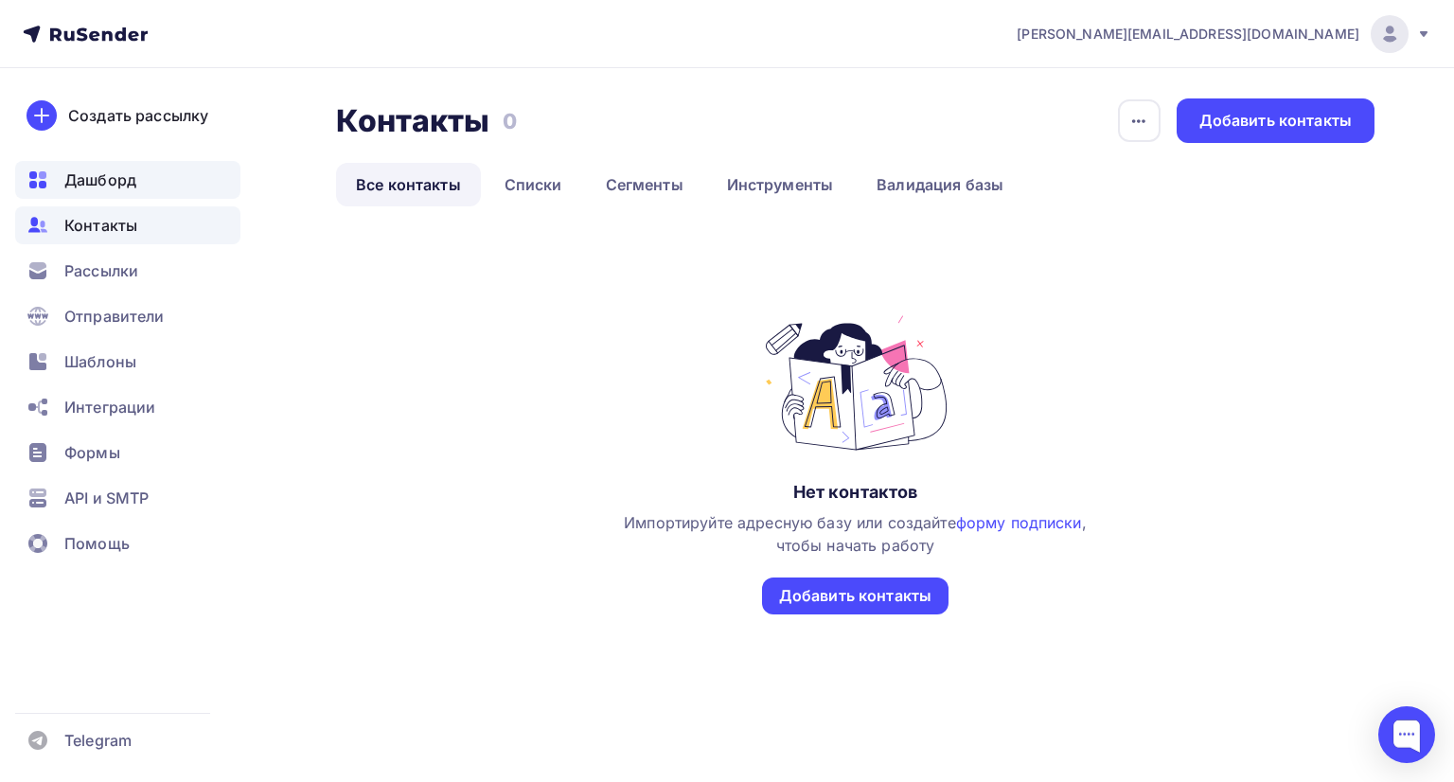
click at [106, 175] on span "Дашборд" at bounding box center [100, 179] width 72 height 23
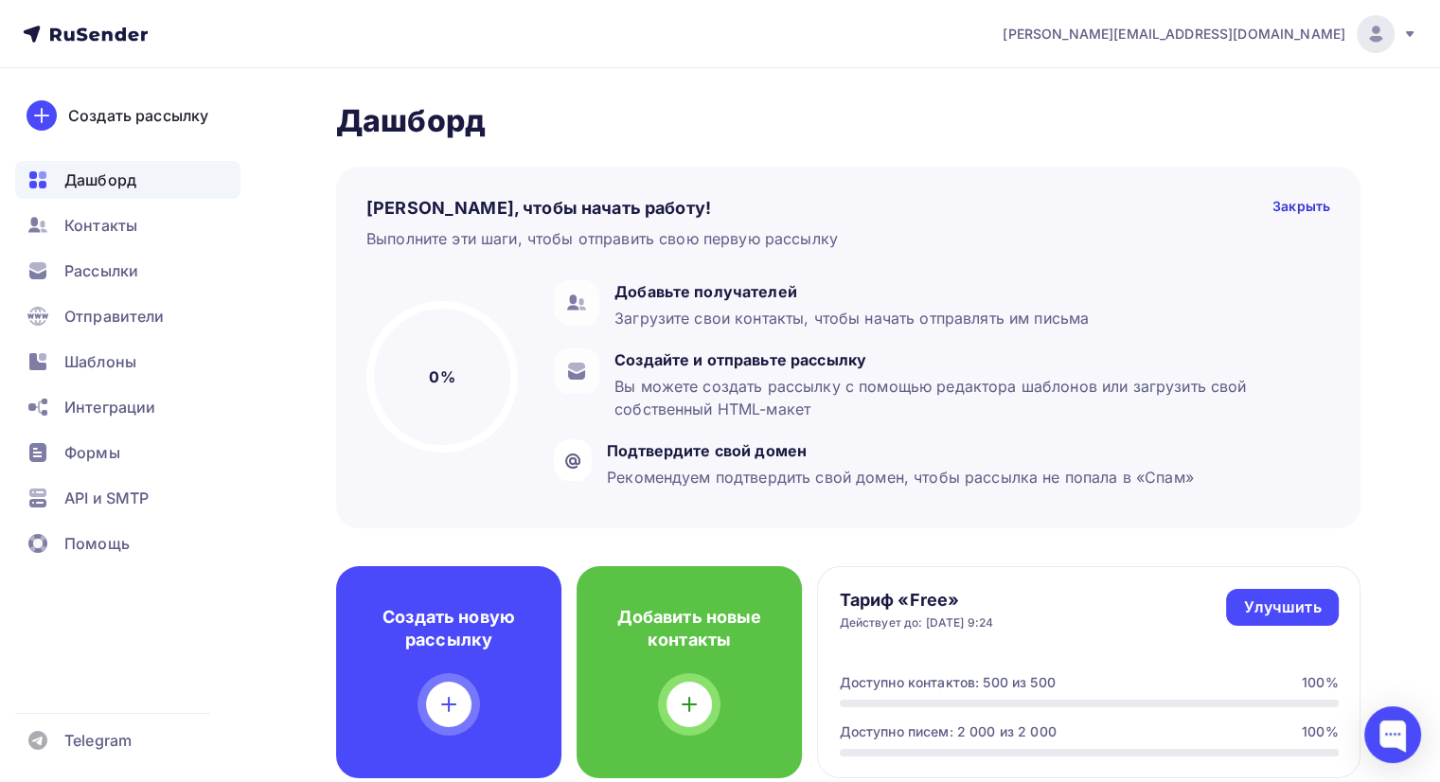
click at [1411, 37] on icon at bounding box center [1409, 34] width 15 height 15
click at [1157, 176] on span "Выйти" at bounding box center [1157, 173] width 49 height 23
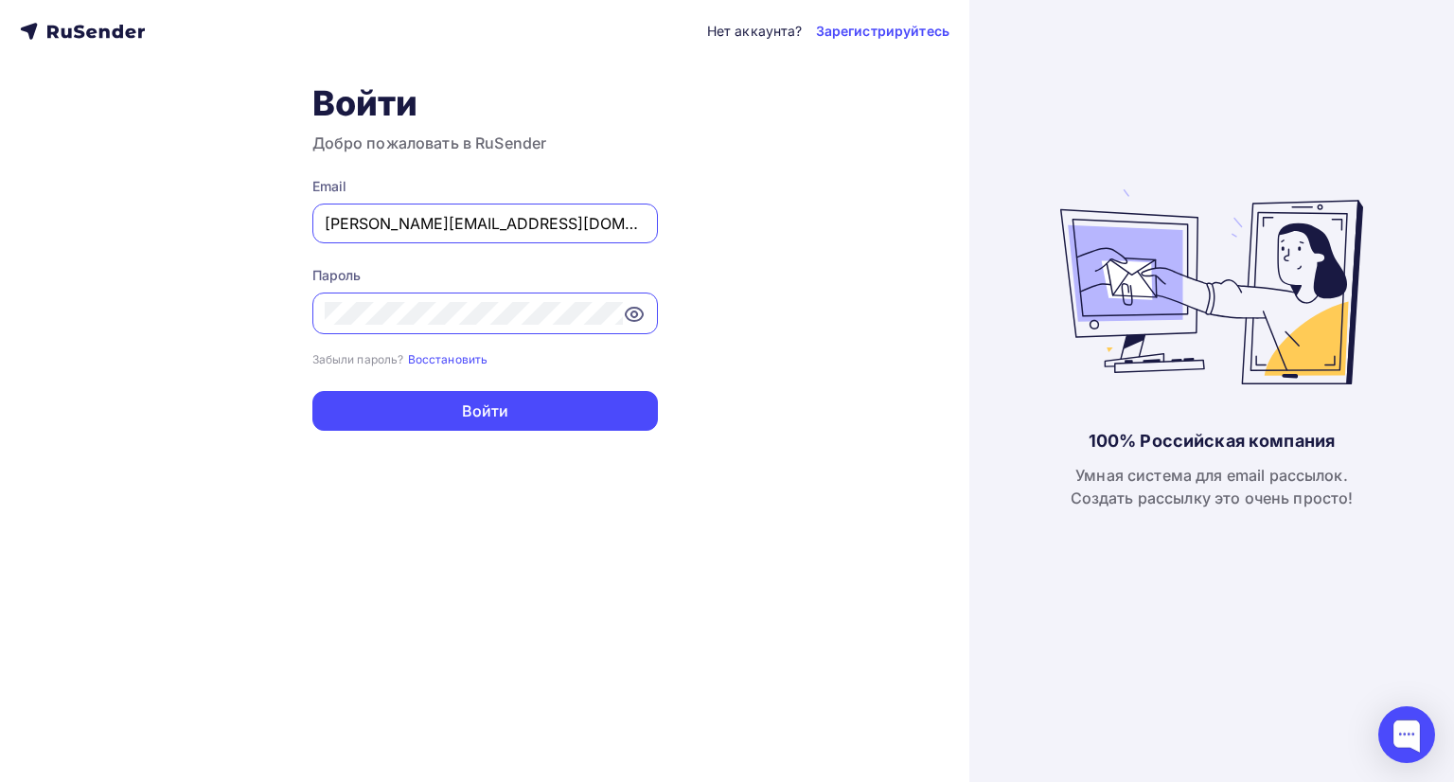
click at [607, 228] on input "[PERSON_NAME][EMAIL_ADDRESS][DOMAIN_NAME]" at bounding box center [485, 223] width 321 height 23
click at [830, 259] on div "Нет аккаунта? Зарегистрируйтесь Войти Добро пожаловать в RuSender Email ivan.ch…" at bounding box center [484, 391] width 969 height 782
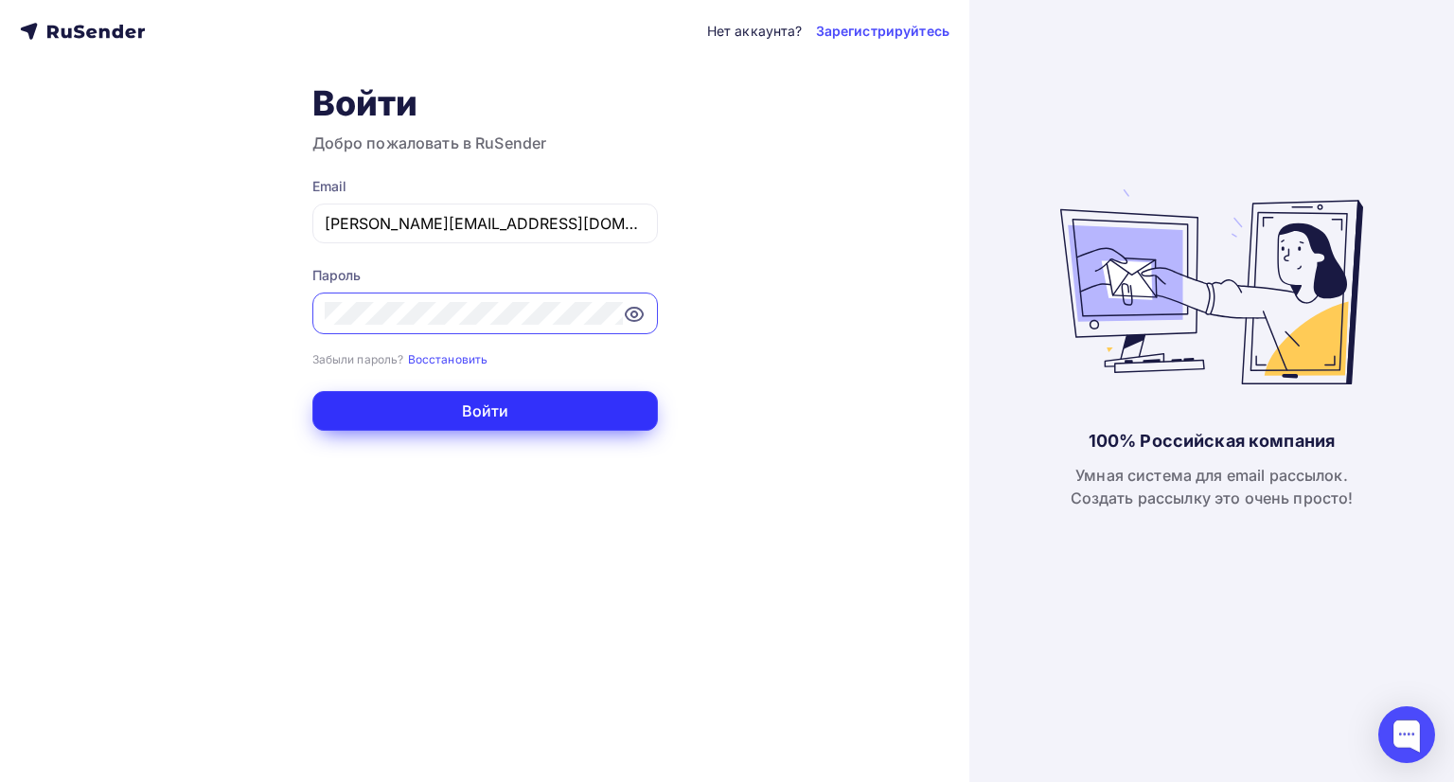
click at [576, 402] on button "Войти" at bounding box center [484, 411] width 345 height 40
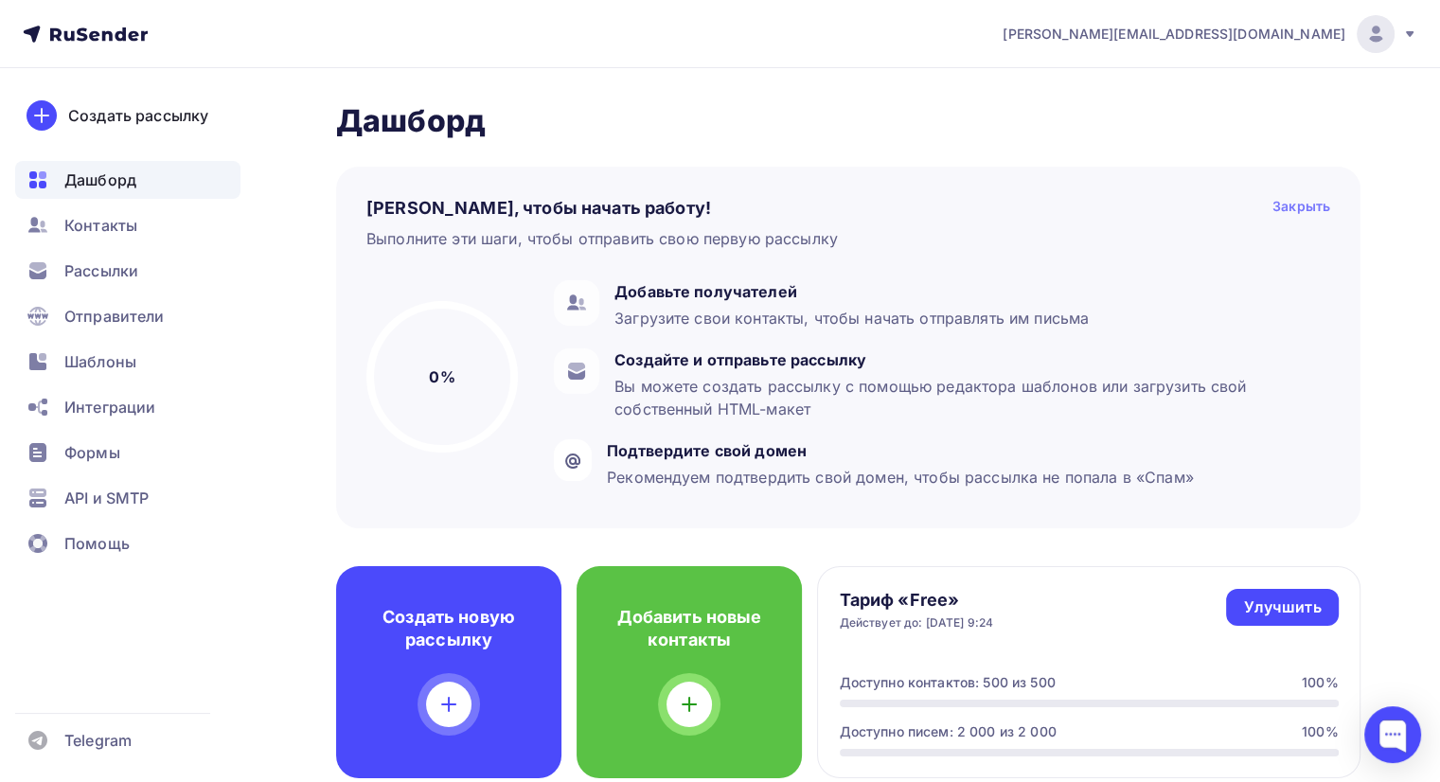
click at [1305, 205] on div "Закрыть" at bounding box center [1301, 208] width 58 height 23
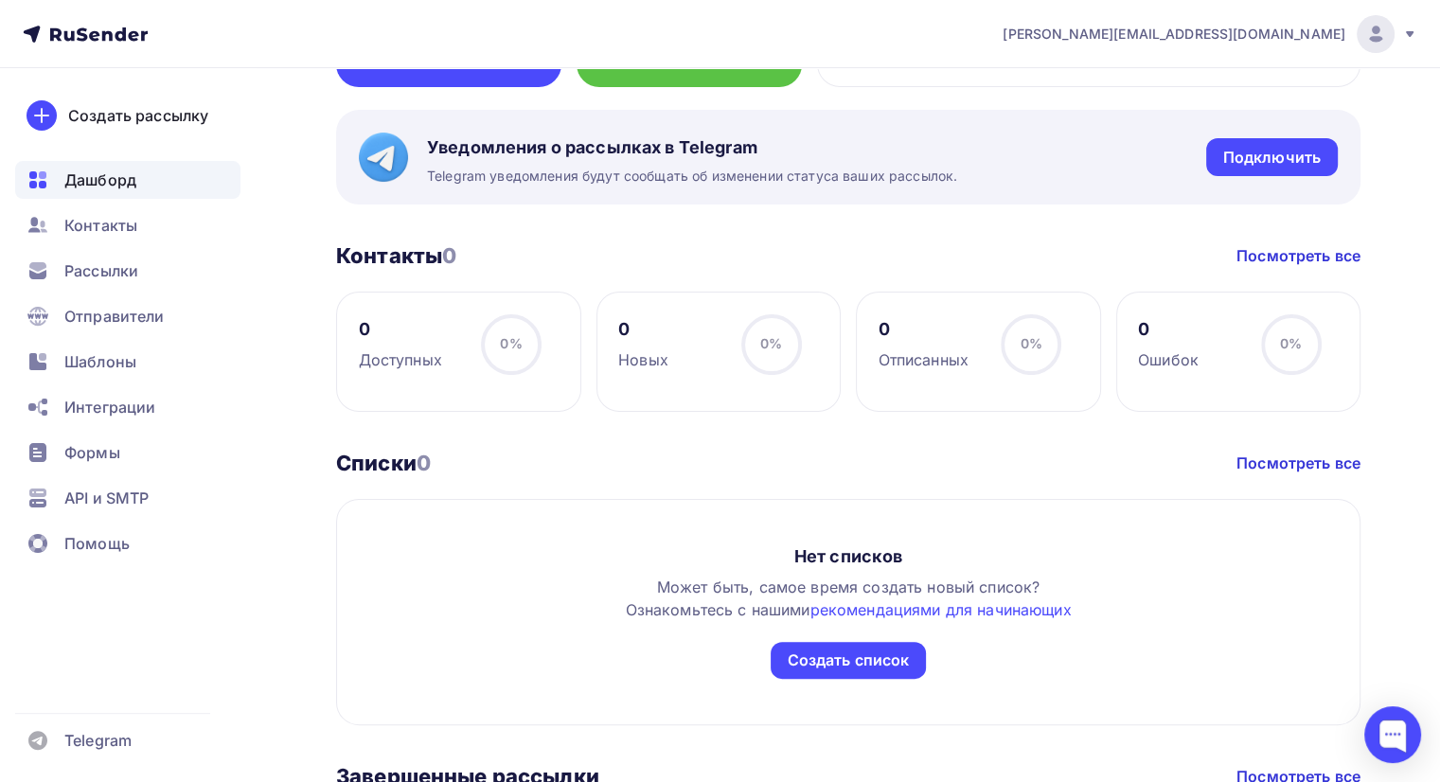
scroll to position [634, 0]
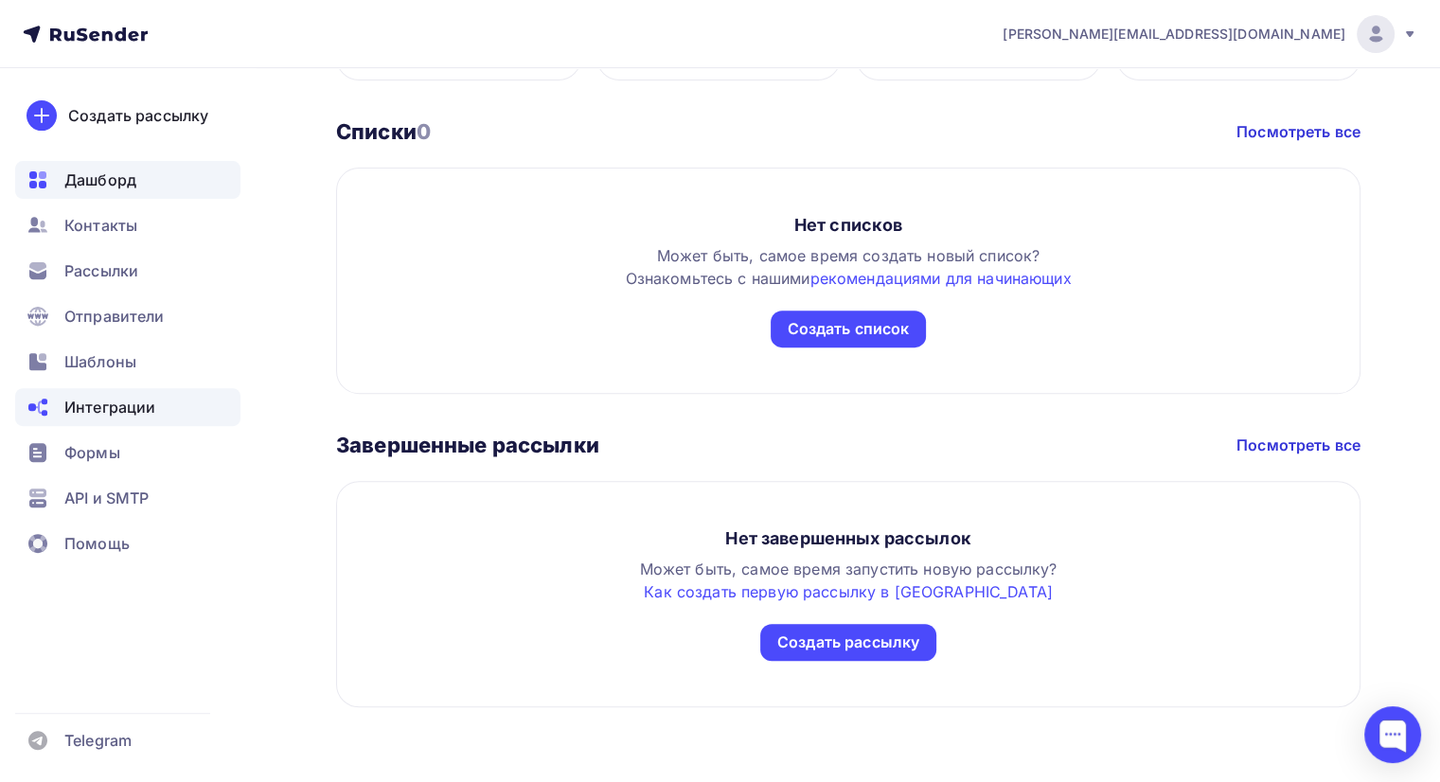
click at [128, 415] on span "Интеграции" at bounding box center [109, 407] width 91 height 23
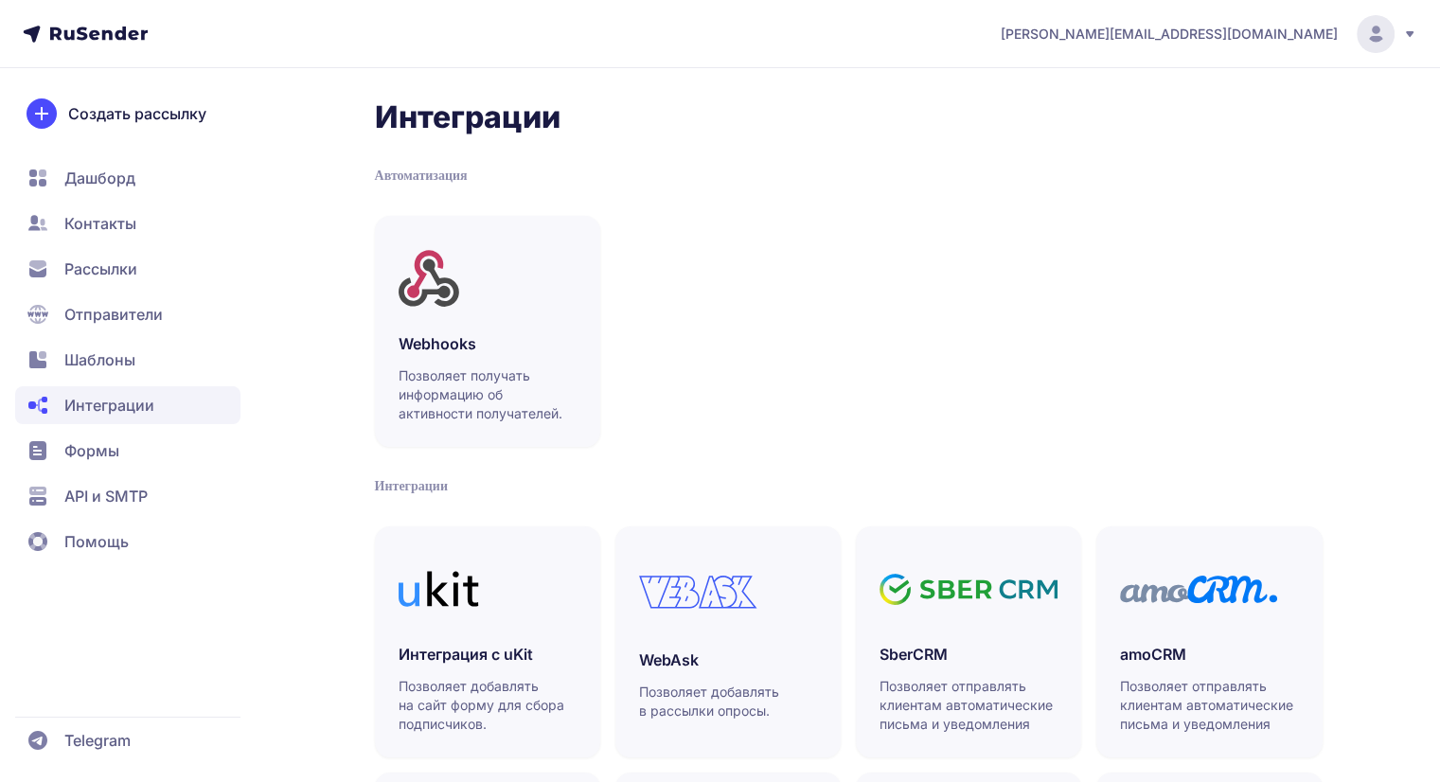
click at [122, 370] on span "Шаблоны" at bounding box center [99, 359] width 71 height 23
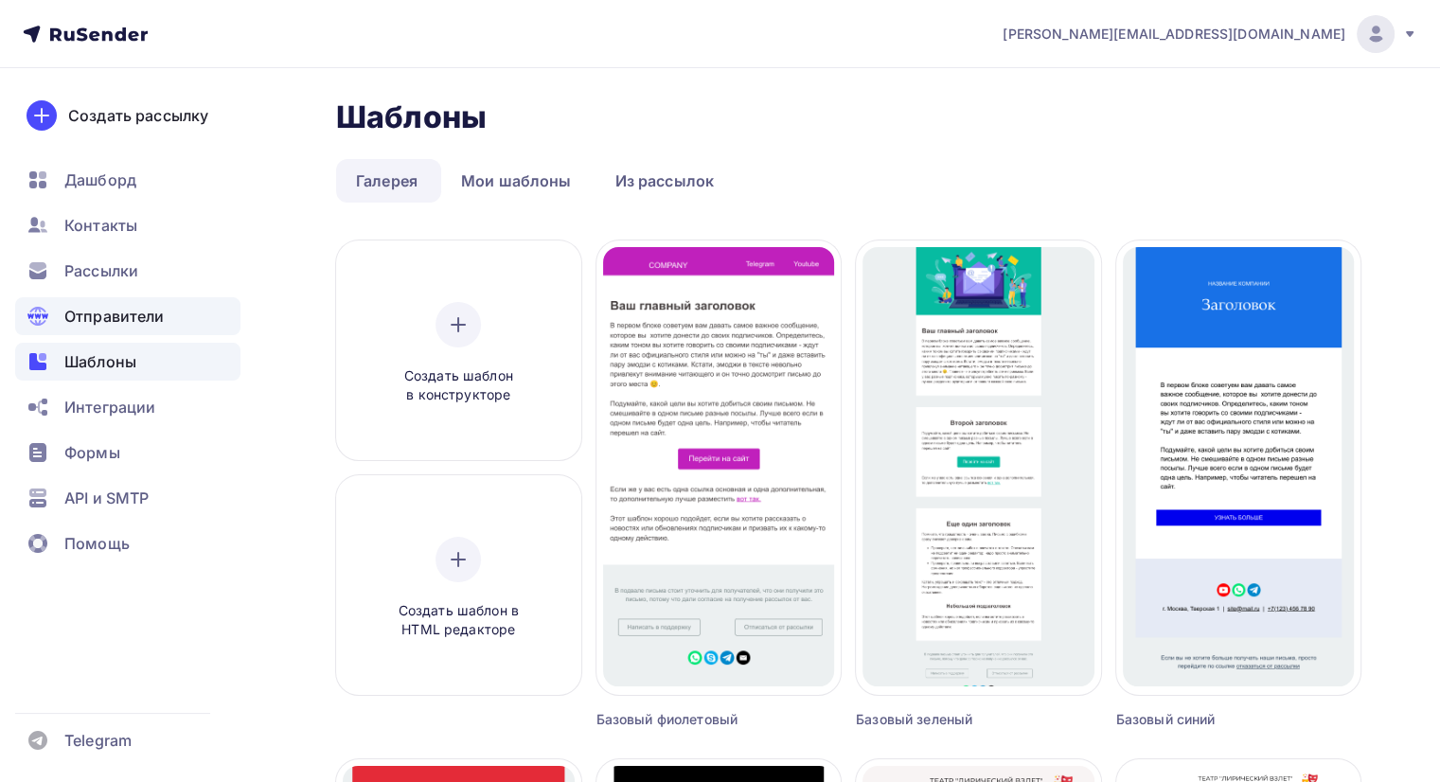
click at [122, 319] on span "Отправители" at bounding box center [114, 316] width 100 height 23
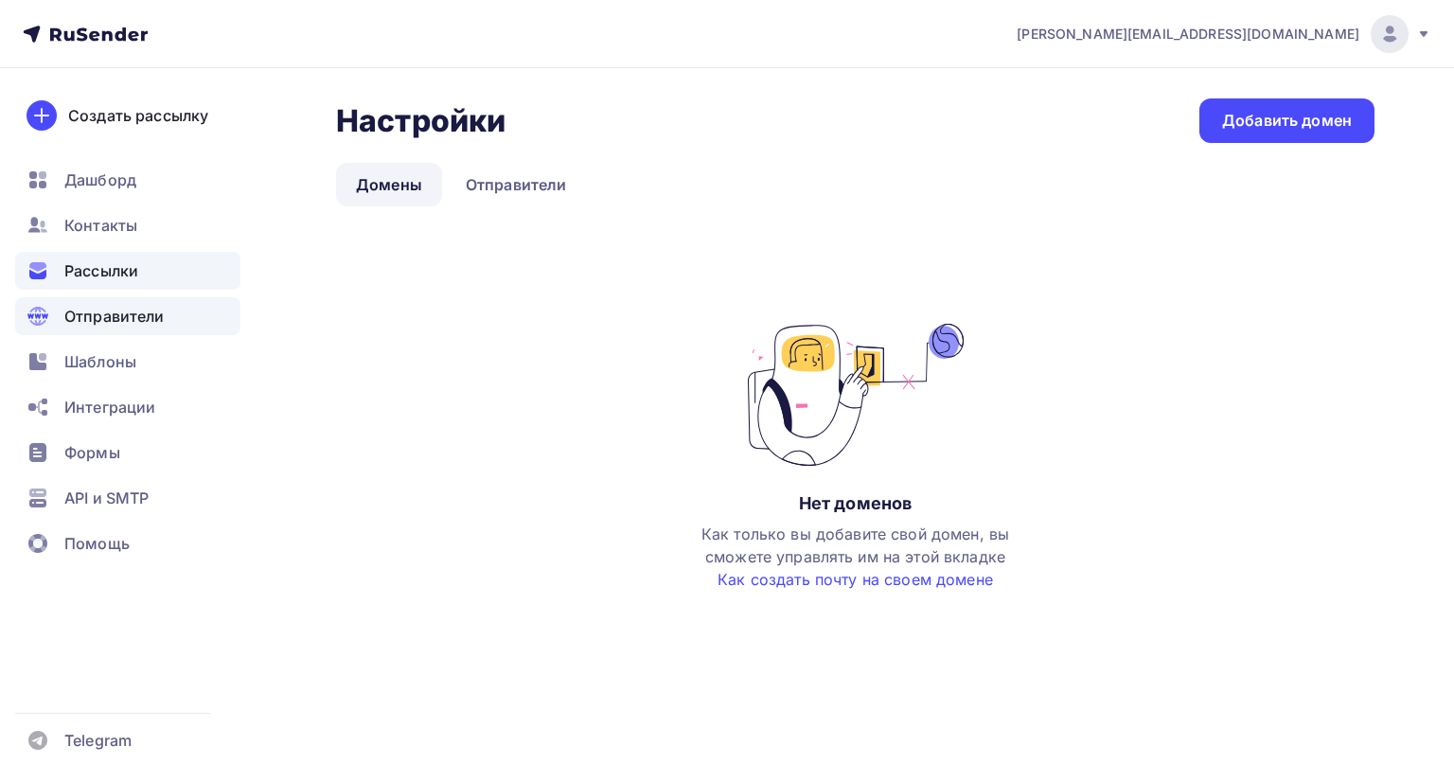
click at [105, 278] on span "Рассылки" at bounding box center [101, 270] width 74 height 23
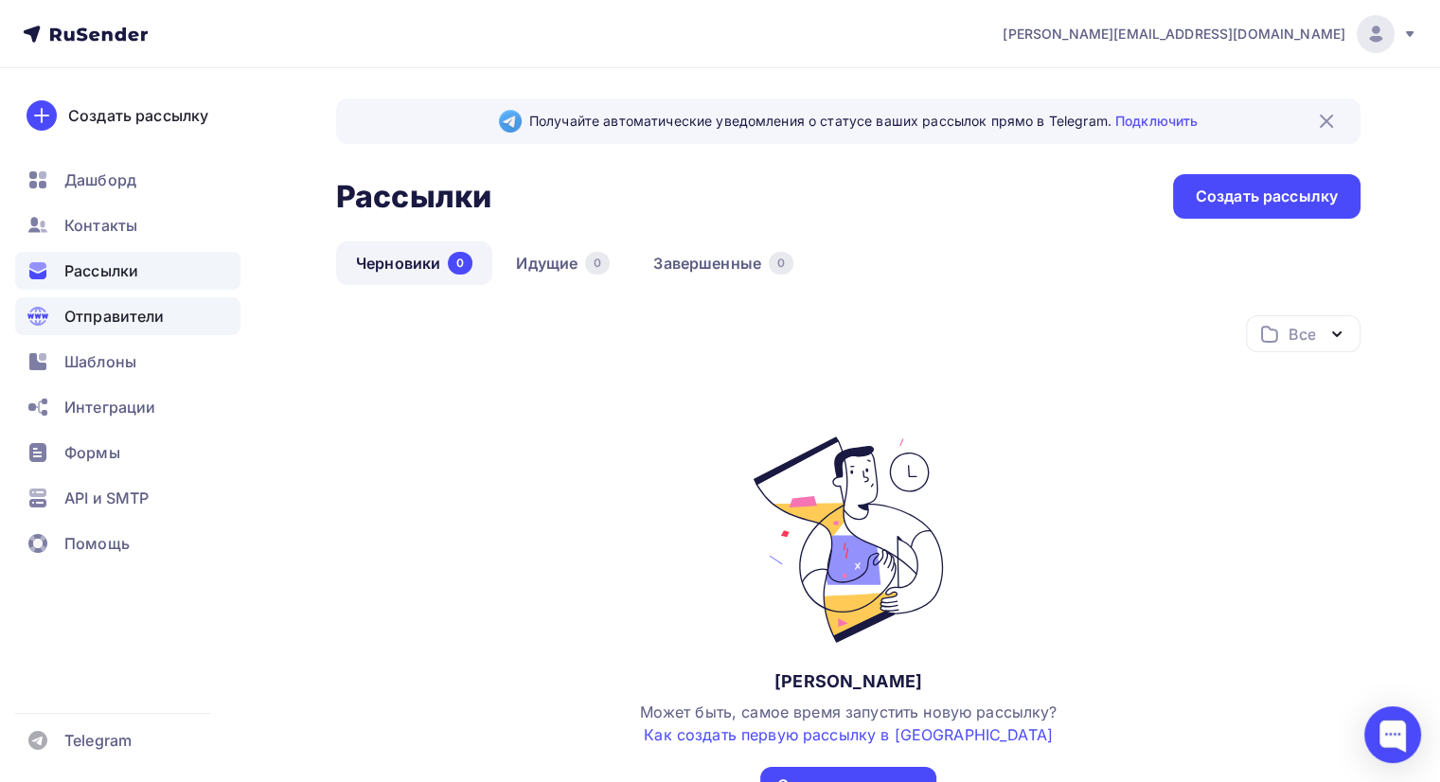
click at [99, 312] on span "Отправители" at bounding box center [114, 316] width 100 height 23
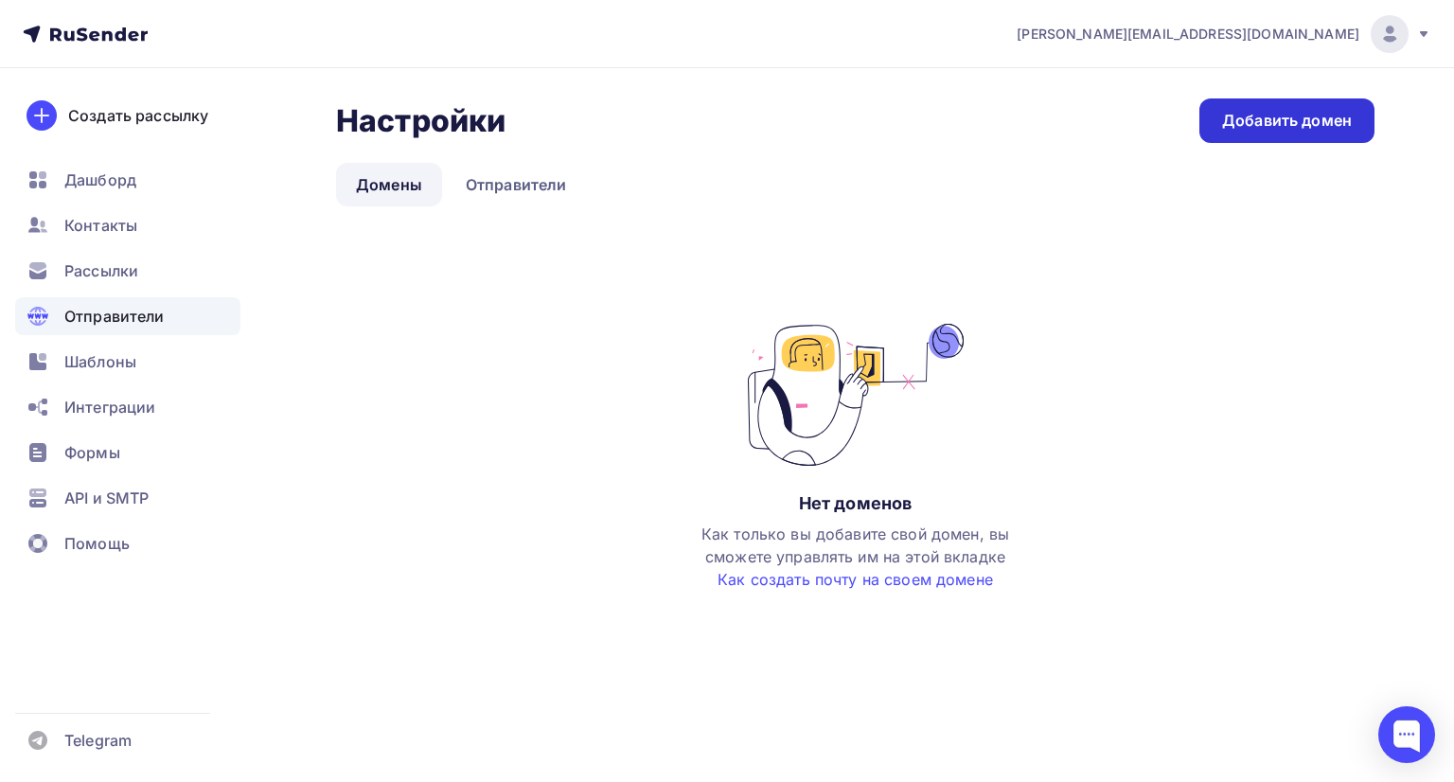
click at [1268, 107] on link "Добавить домен" at bounding box center [1286, 120] width 175 height 44
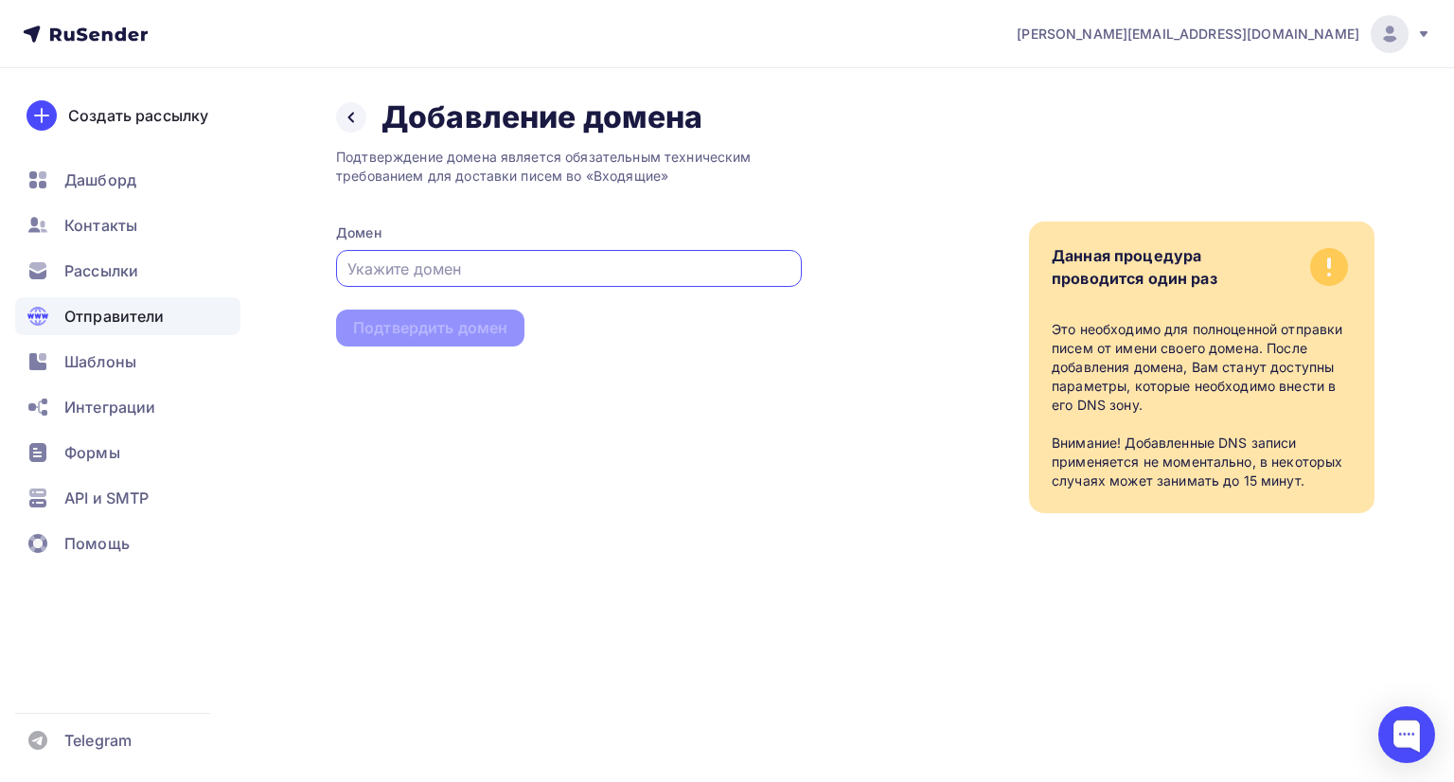
click at [439, 266] on input "text" at bounding box center [569, 268] width 444 height 23
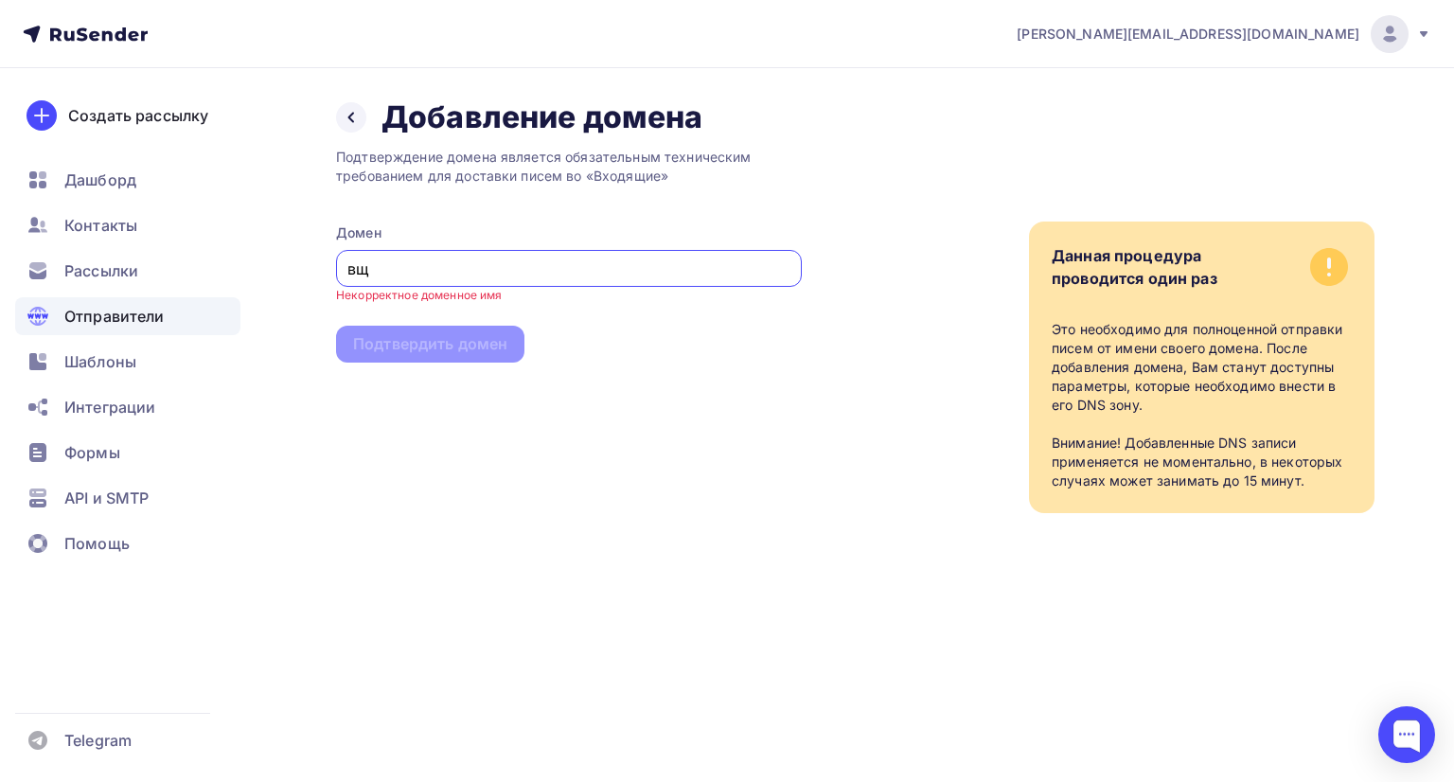
type input "в"
type input "domen4testbit"
drag, startPoint x: 459, startPoint y: 273, endPoint x: 261, endPoint y: 286, distance: 198.2
click at [261, 286] on div "Назад Добавление домена Добавление домена Подтверждение домена является обязате…" at bounding box center [727, 328] width 1454 height 521
paste input "[DOMAIN_NAME]"
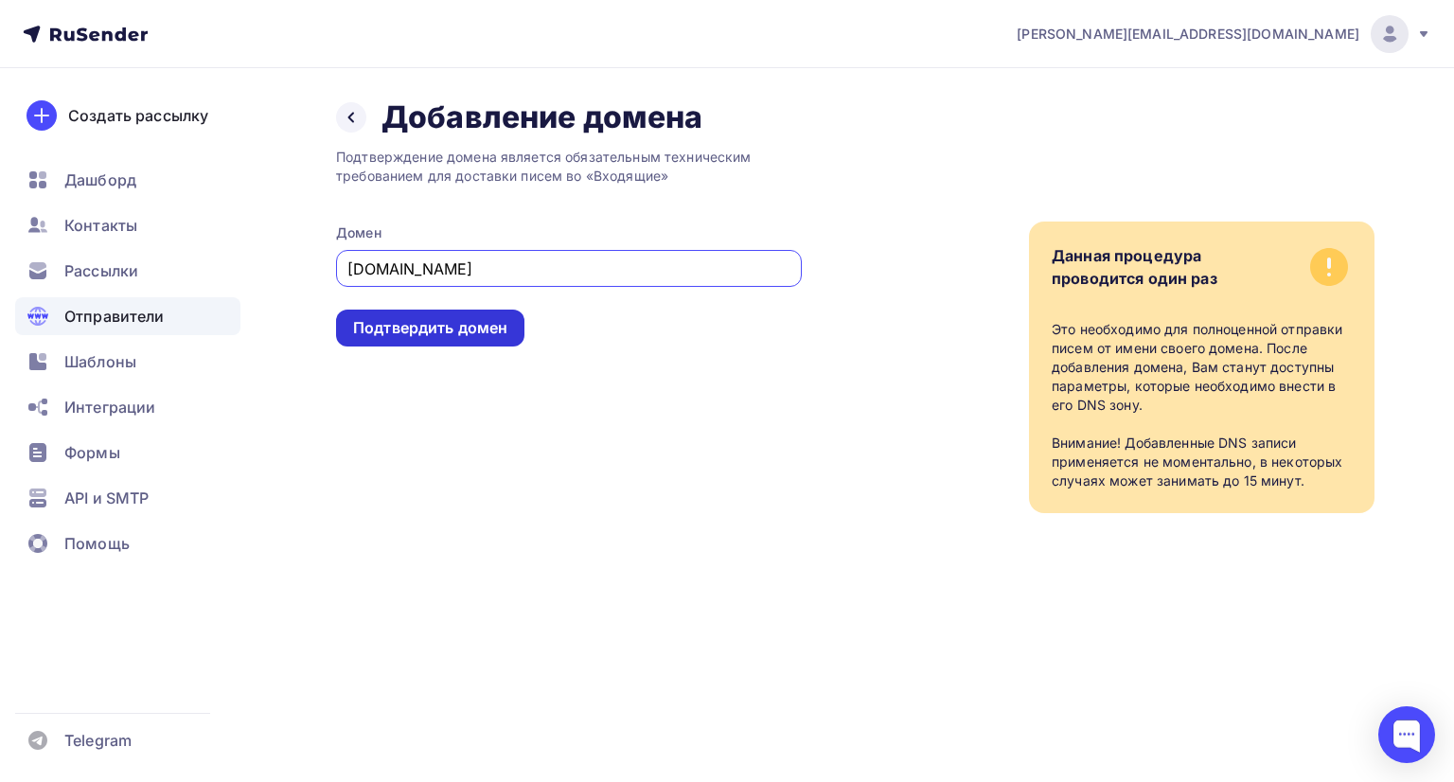
type input "[DOMAIN_NAME]"
click at [399, 317] on div "Подтвердить домен" at bounding box center [430, 328] width 154 height 22
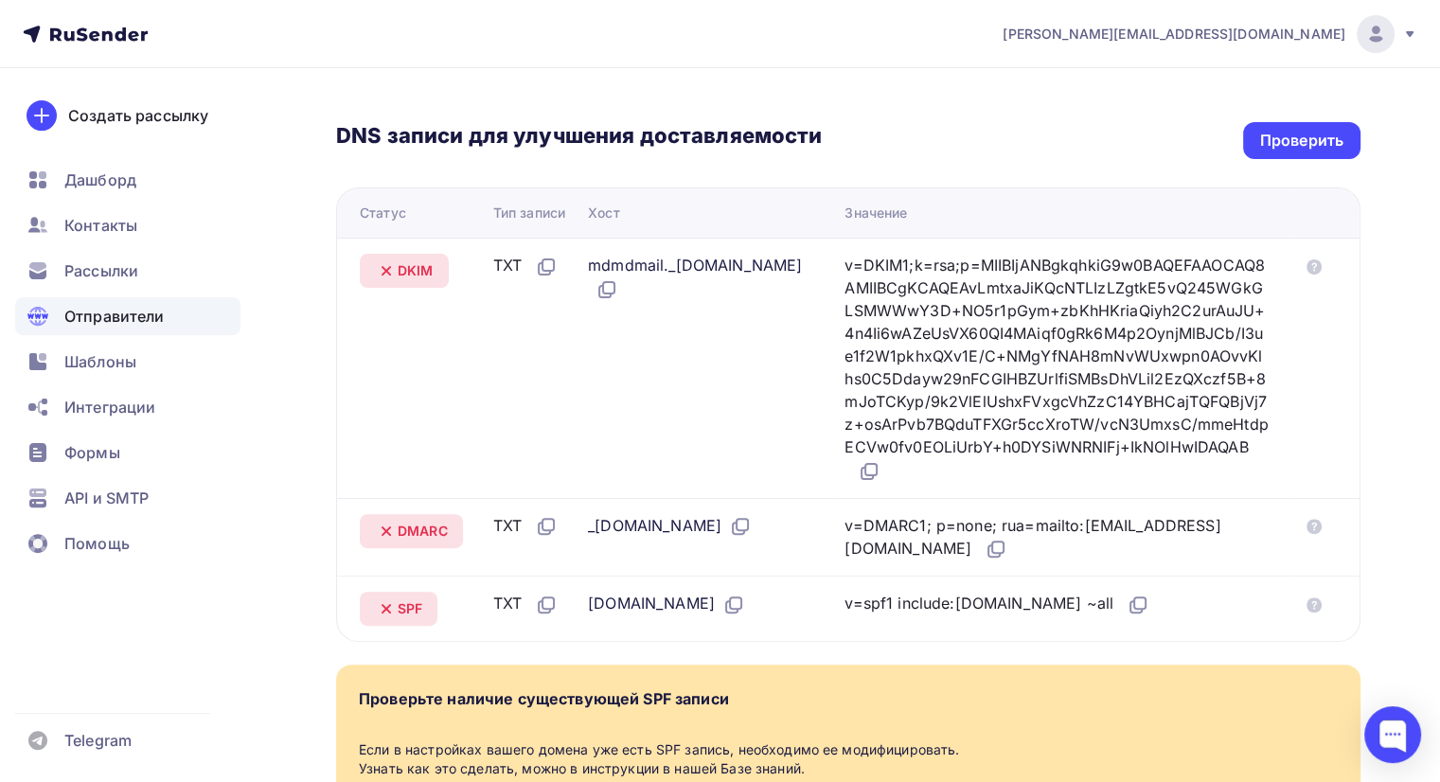
scroll to position [612, 0]
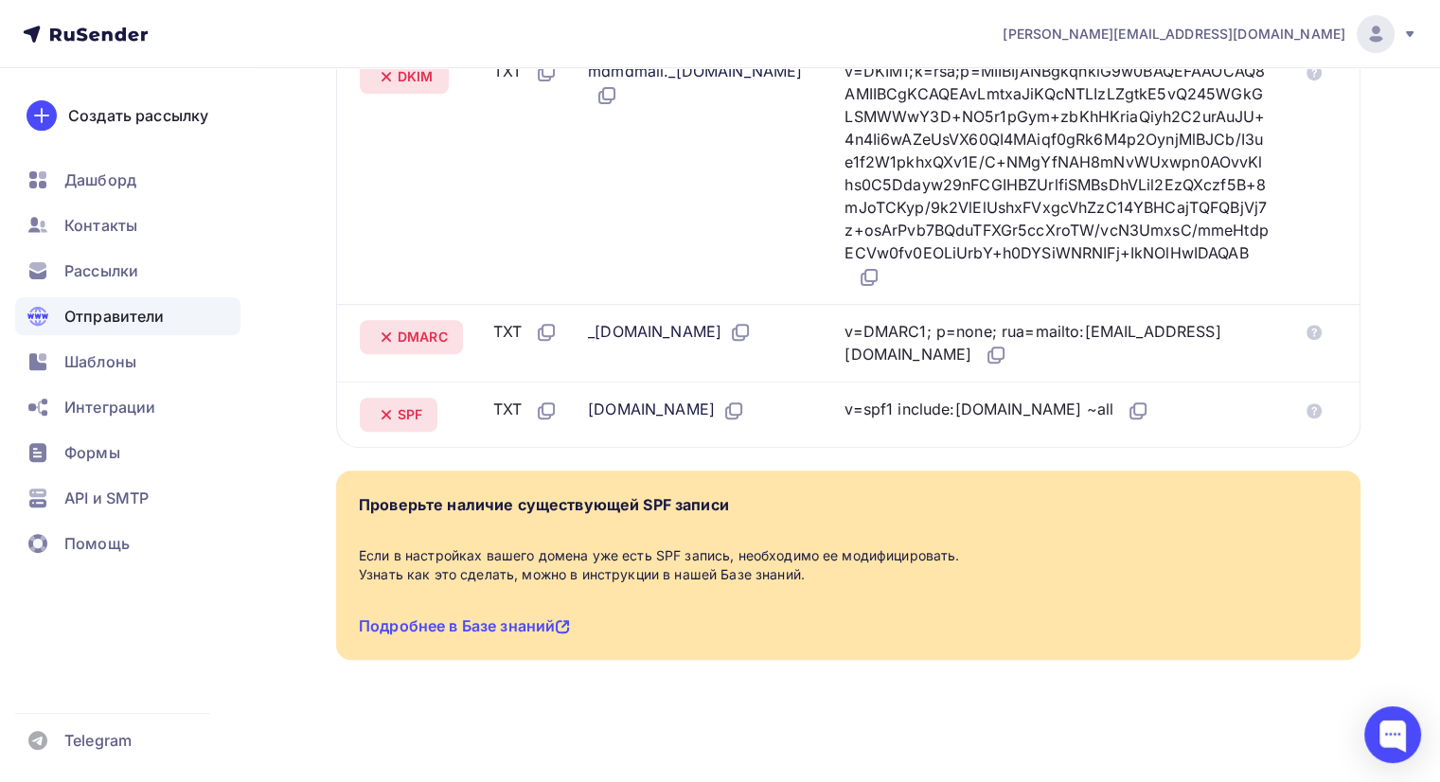
click at [1183, 423] on td "v=spf1 include:[DOMAIN_NAME] ~all" at bounding box center [1064, 413] width 454 height 65
drag, startPoint x: 944, startPoint y: 407, endPoint x: 1060, endPoint y: 398, distance: 116.7
click at [1060, 398] on div "v=spf1 include:[DOMAIN_NAME] ~all" at bounding box center [996, 410] width 305 height 25
copy div "include:[DOMAIN_NAME]"
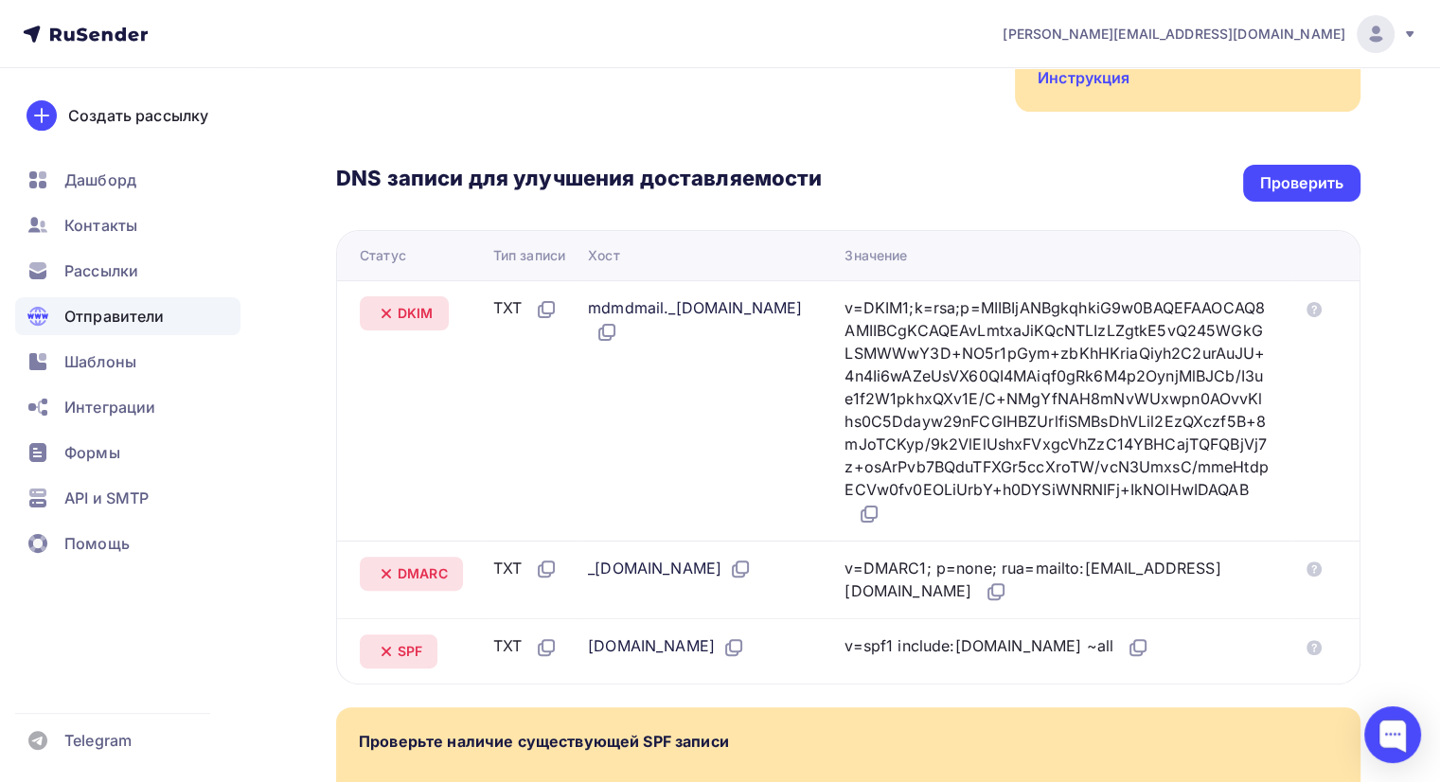
scroll to position [353, 0]
click at [1282, 168] on div "Проверить" at bounding box center [1301, 184] width 117 height 37
click at [1281, 189] on div "Проверить" at bounding box center [1301, 184] width 83 height 22
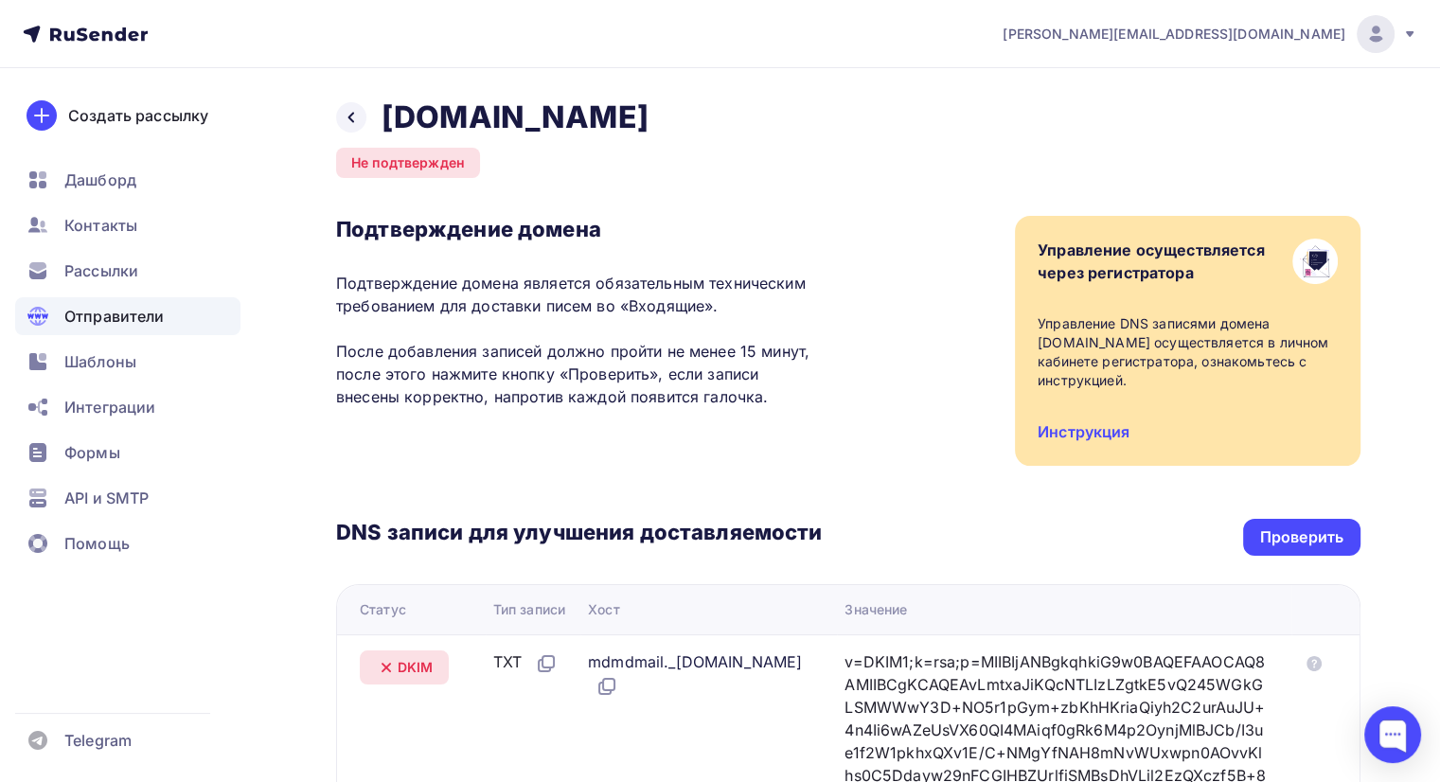
scroll to position [305, 0]
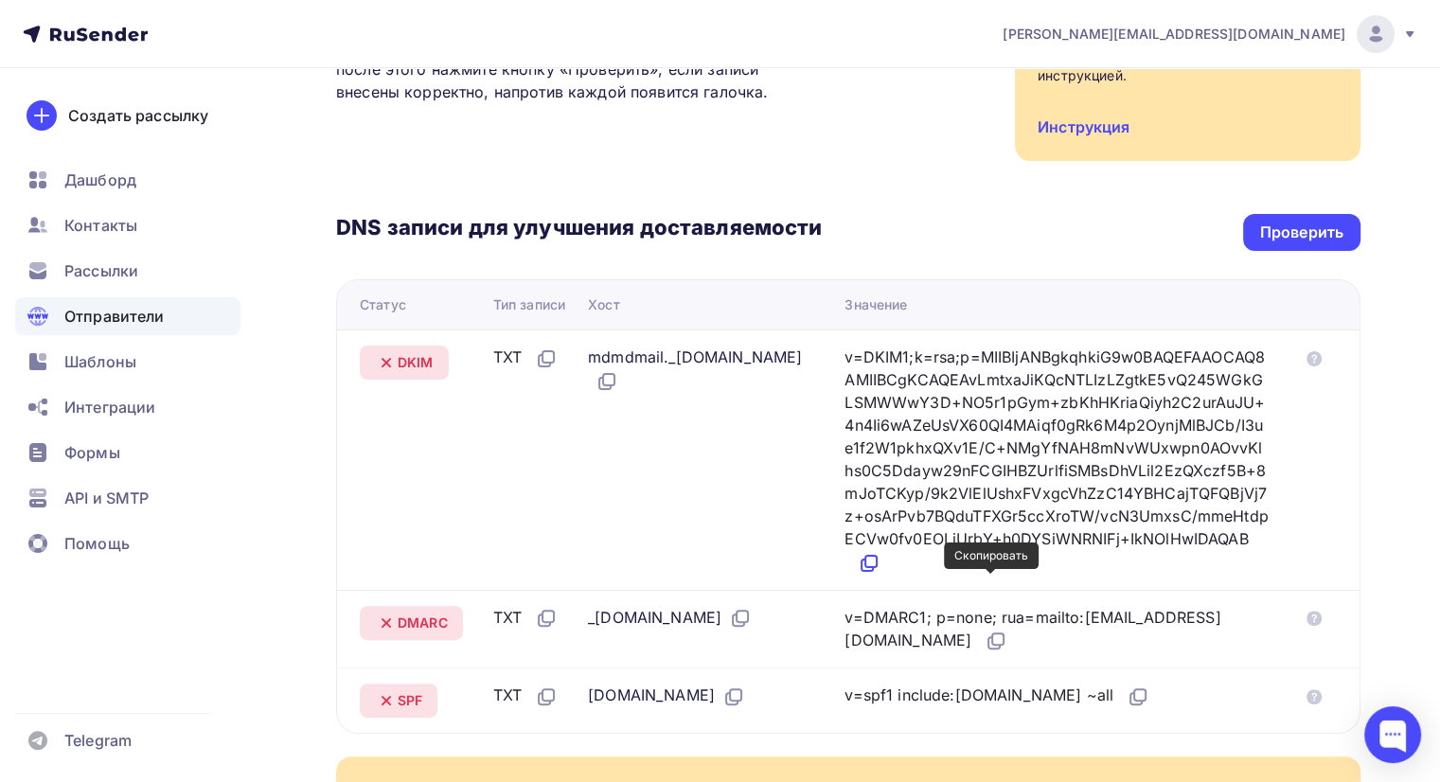
click at [880, 574] on icon at bounding box center [868, 563] width 23 height 23
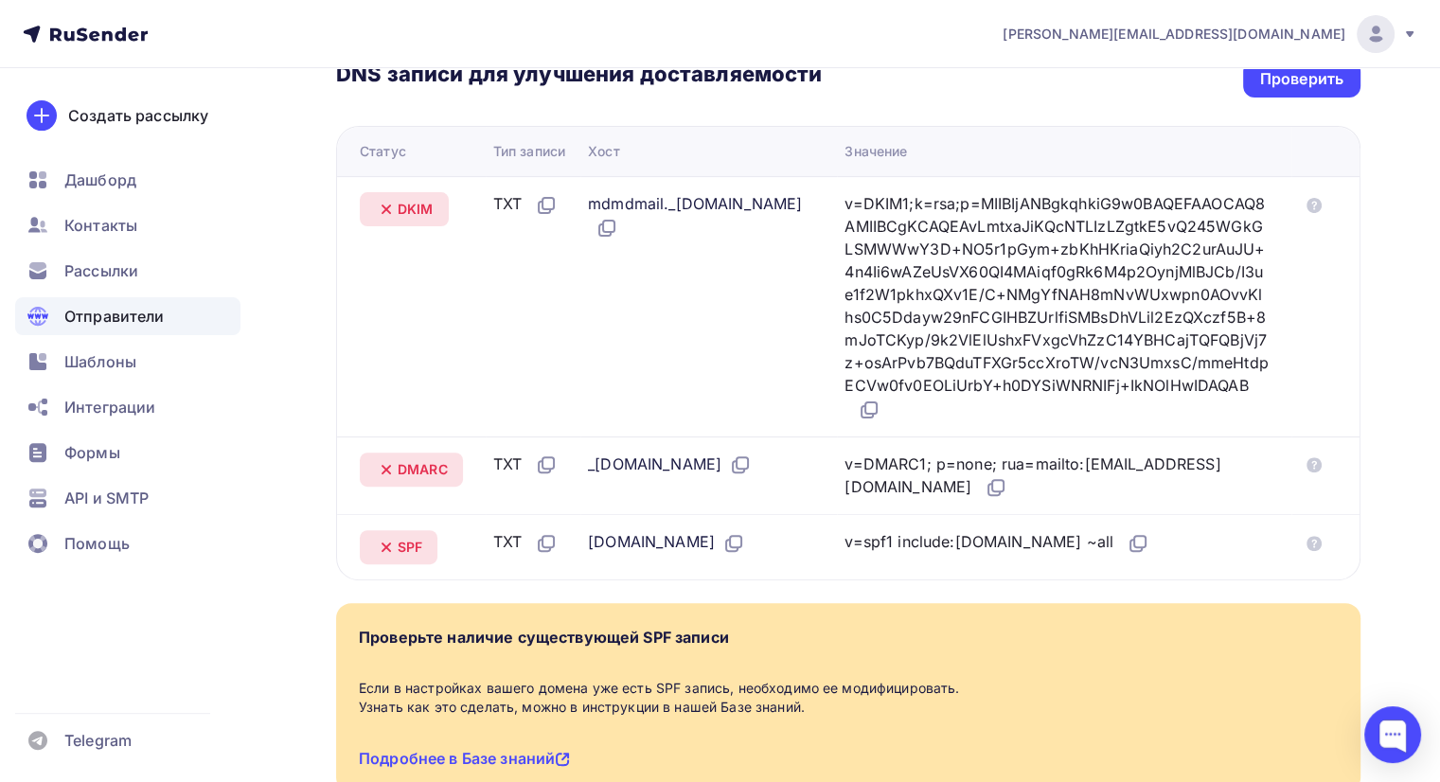
scroll to position [473, 0]
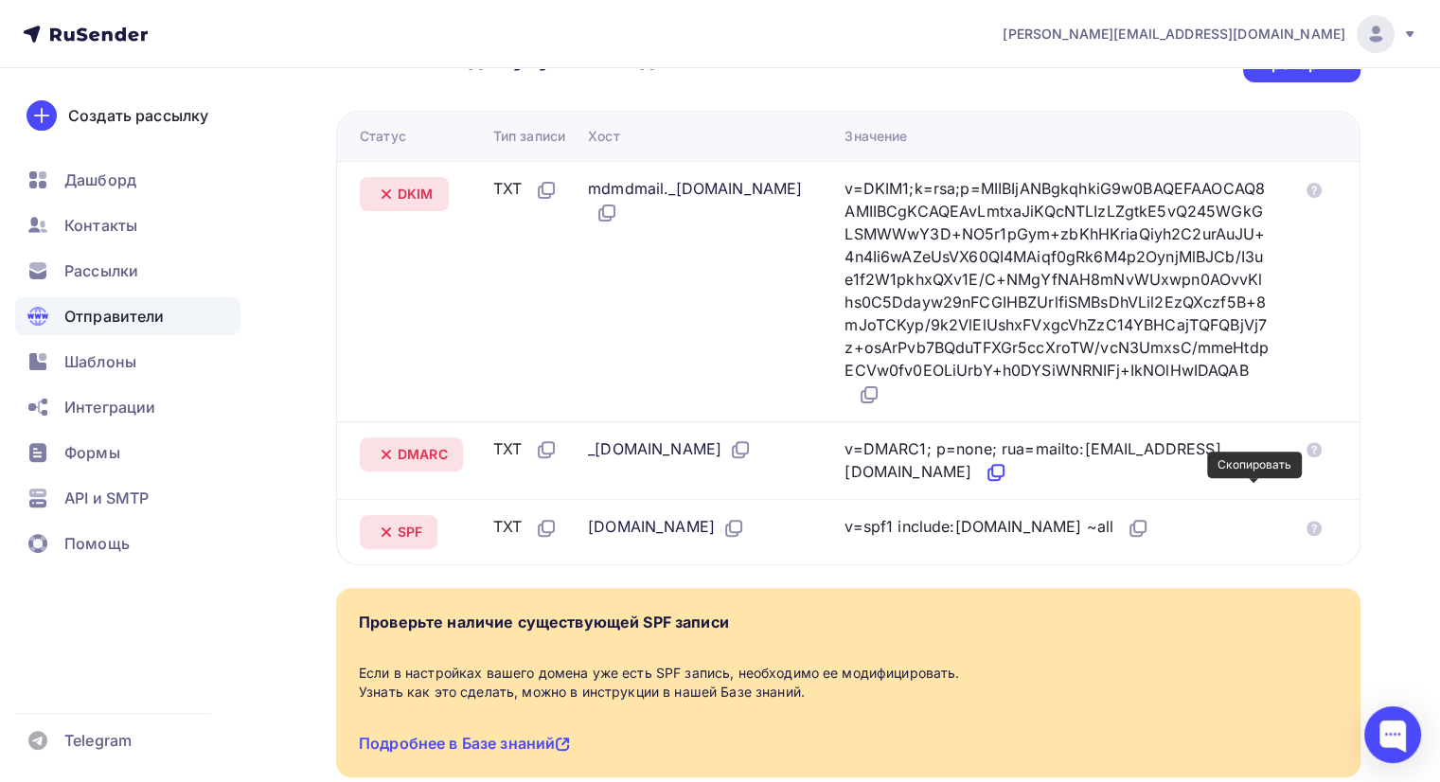
click at [1007, 484] on icon at bounding box center [995, 472] width 23 height 23
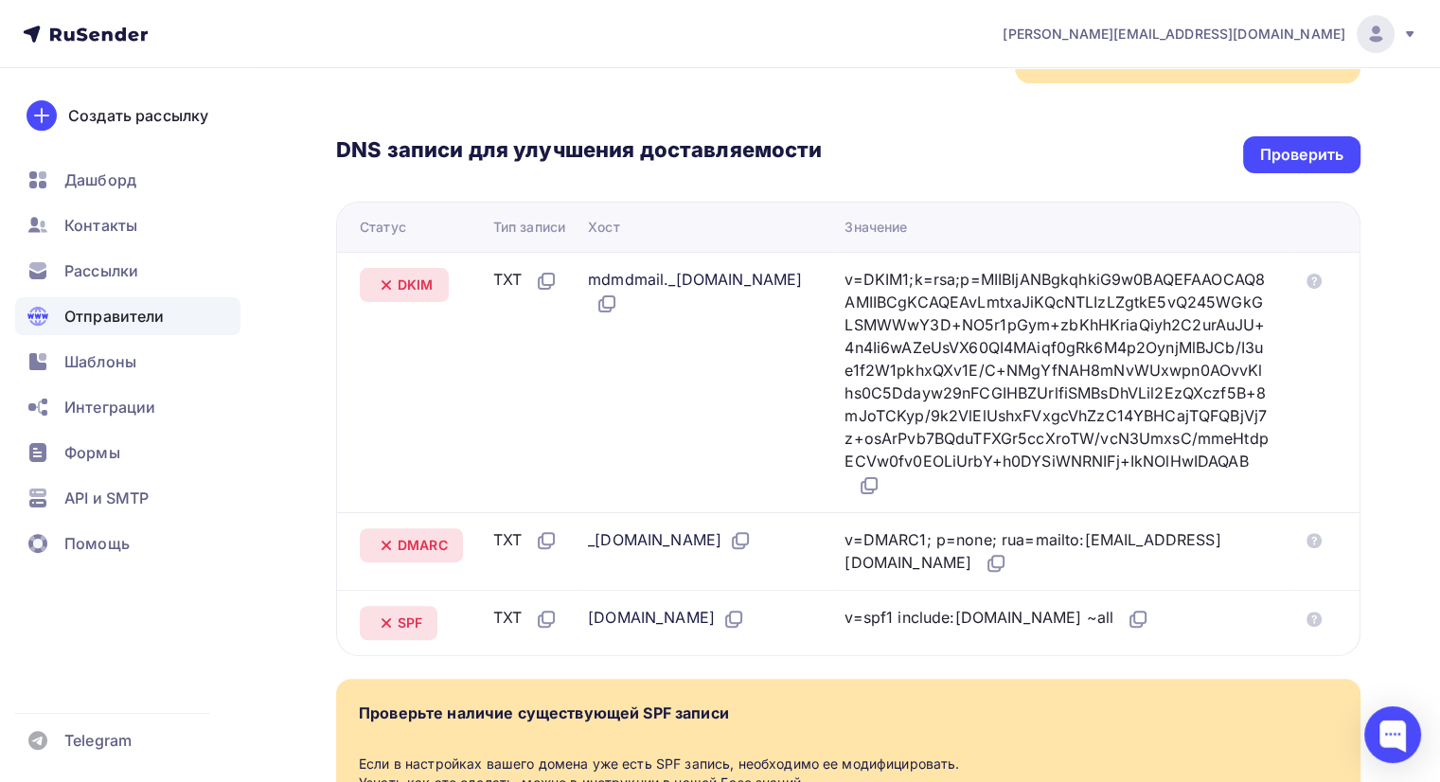
scroll to position [382, 0]
click at [1272, 163] on div "Проверить" at bounding box center [1301, 155] width 83 height 22
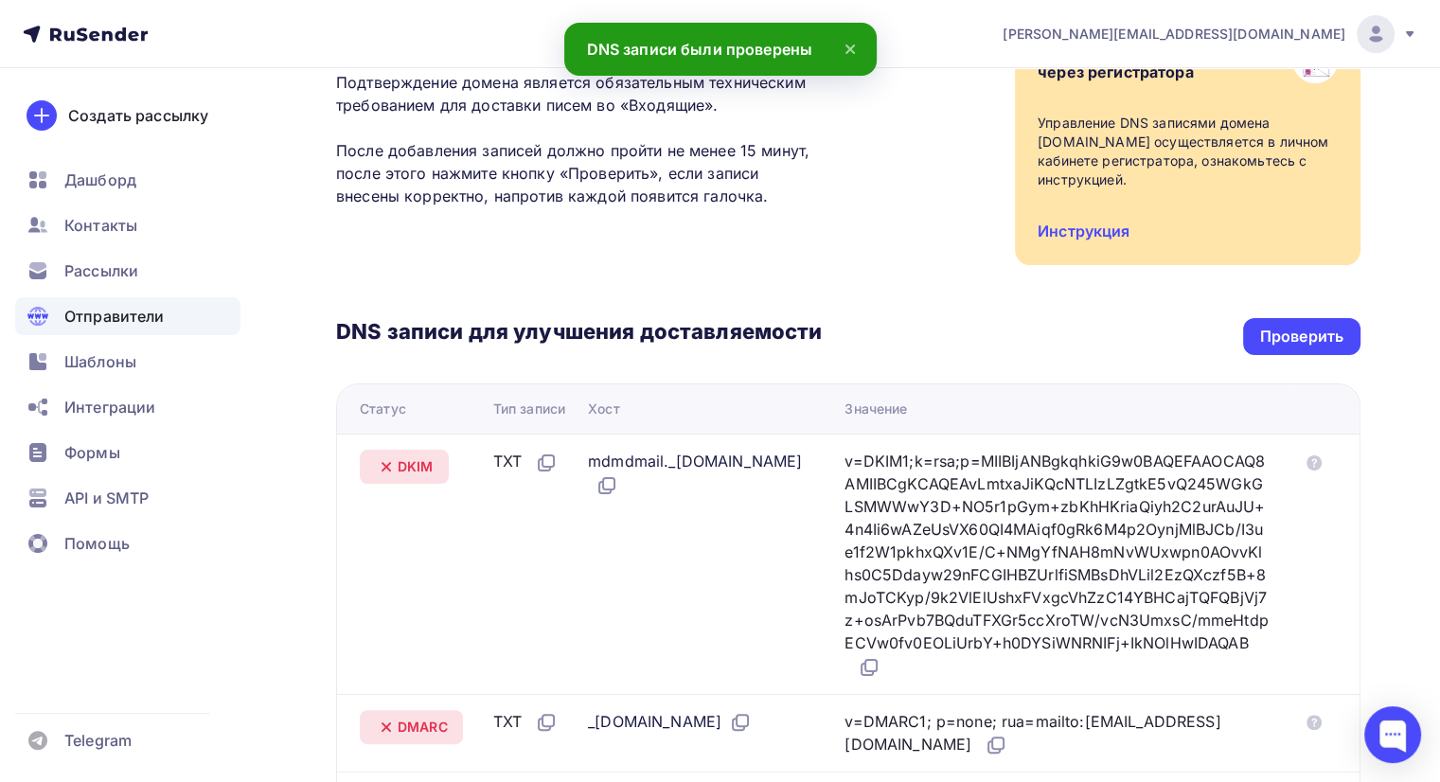
scroll to position [0, 0]
